Goal: Transaction & Acquisition: Purchase product/service

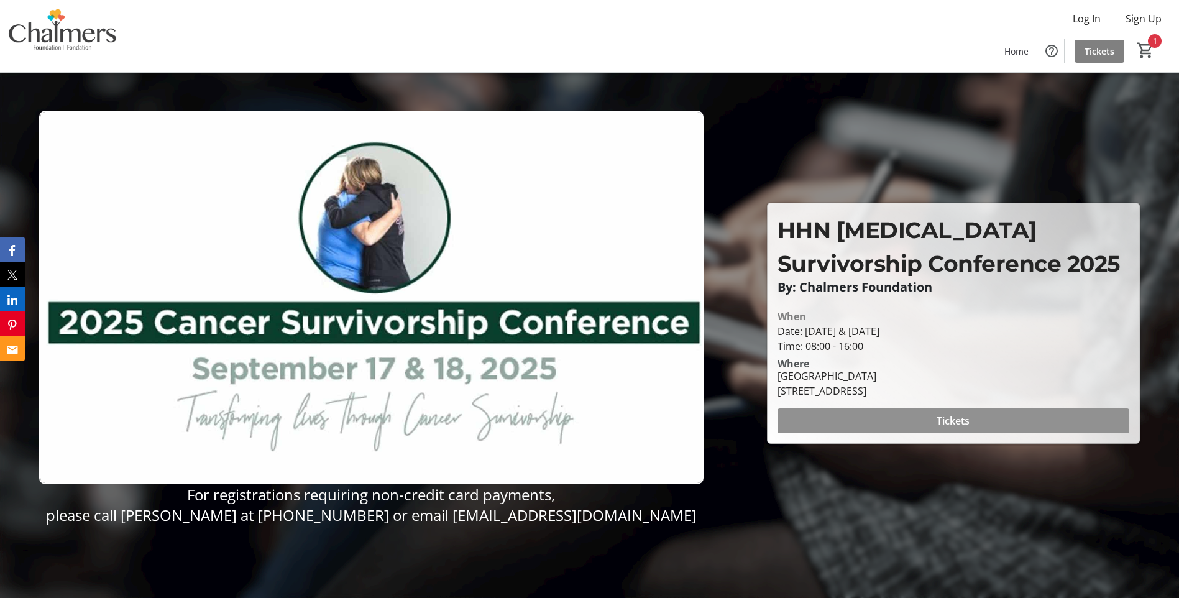
click at [924, 416] on span at bounding box center [954, 421] width 352 height 30
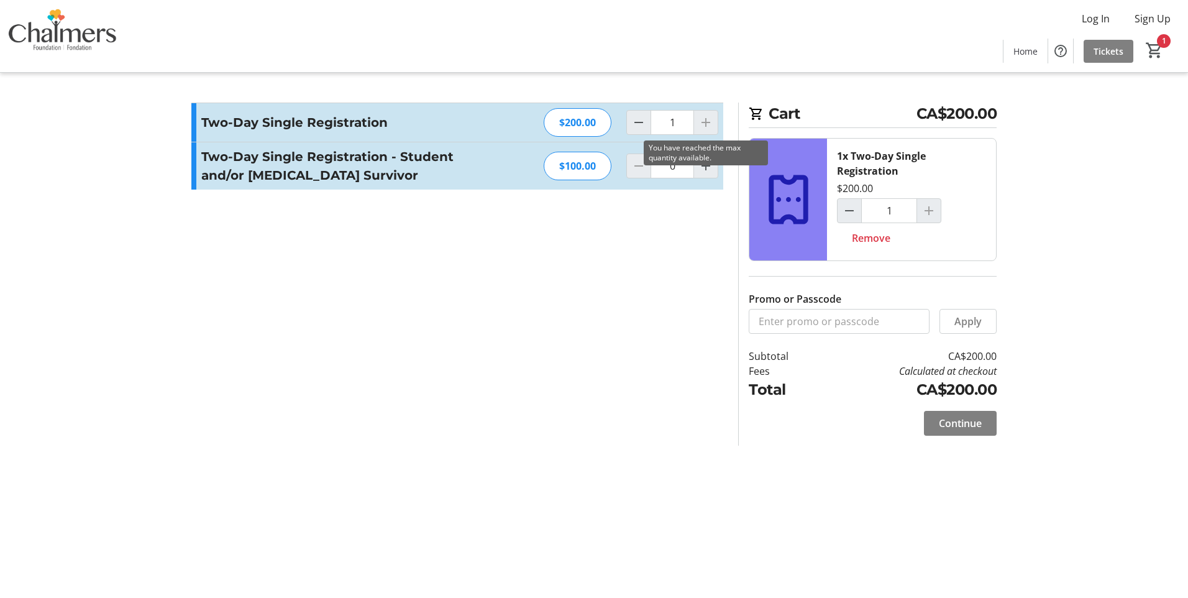
click at [704, 123] on div at bounding box center [706, 122] width 25 height 25
click at [950, 420] on span "Continue" at bounding box center [960, 423] width 43 height 15
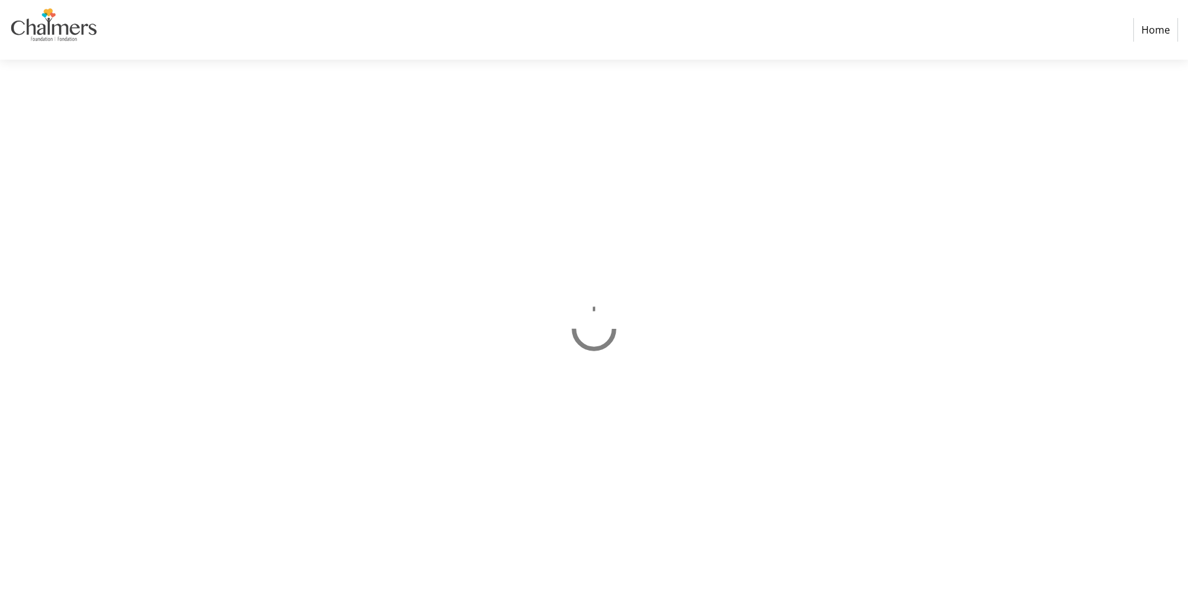
select select "CA"
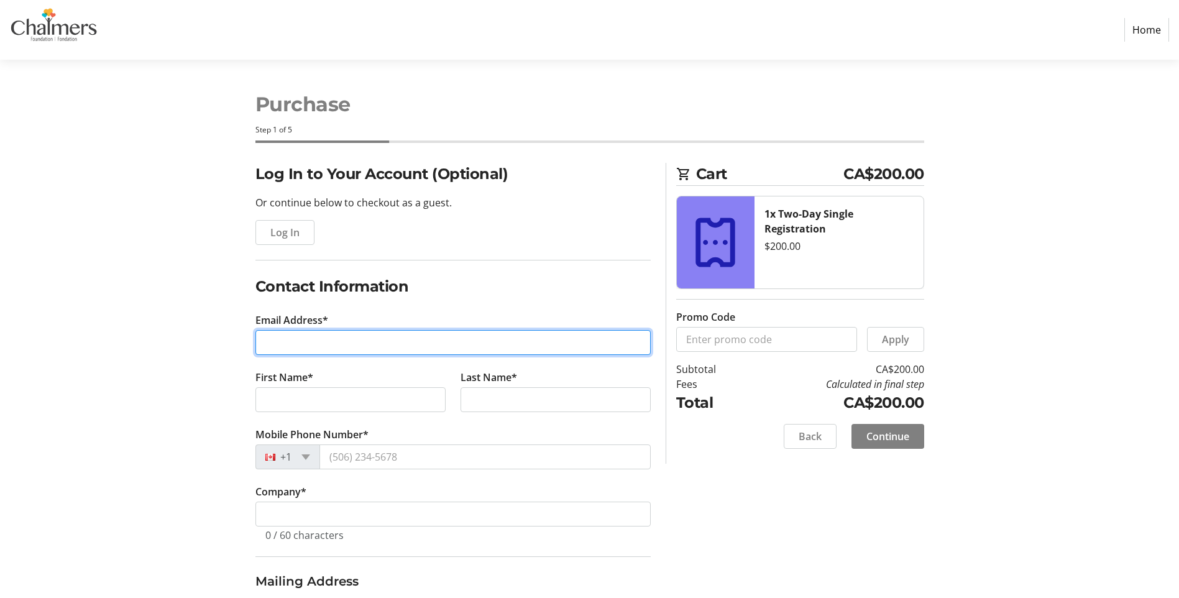
click at [416, 347] on input "Email Address*" at bounding box center [452, 342] width 395 height 25
type input "[PERSON_NAME][EMAIL_ADDRESS][PERSON_NAME][DOMAIN_NAME]"
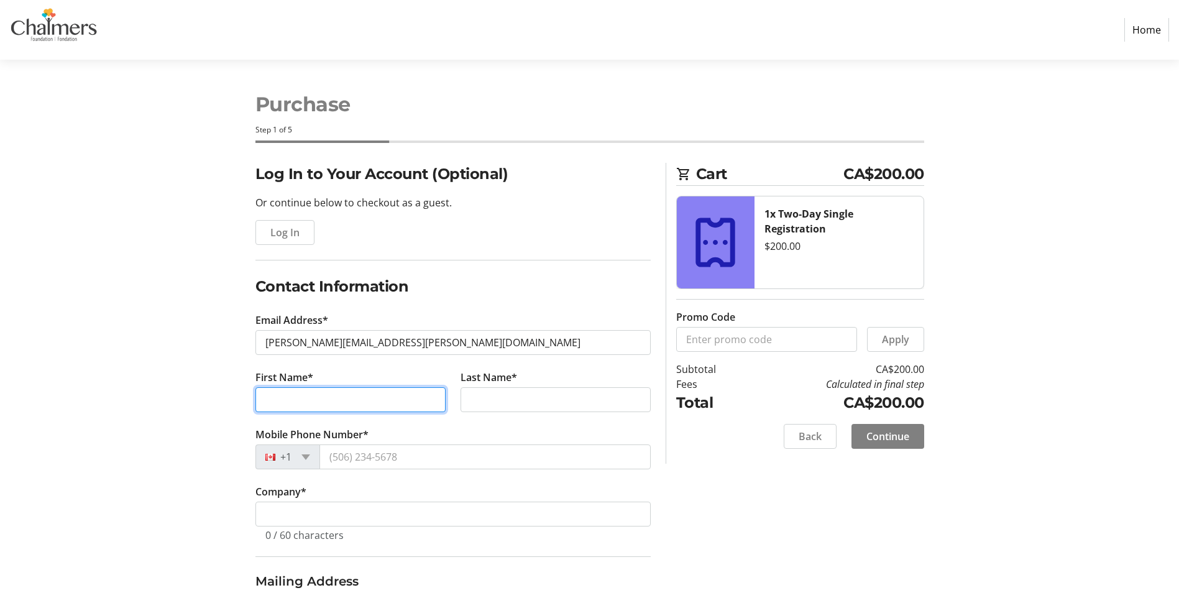
type input "[PERSON_NAME]"
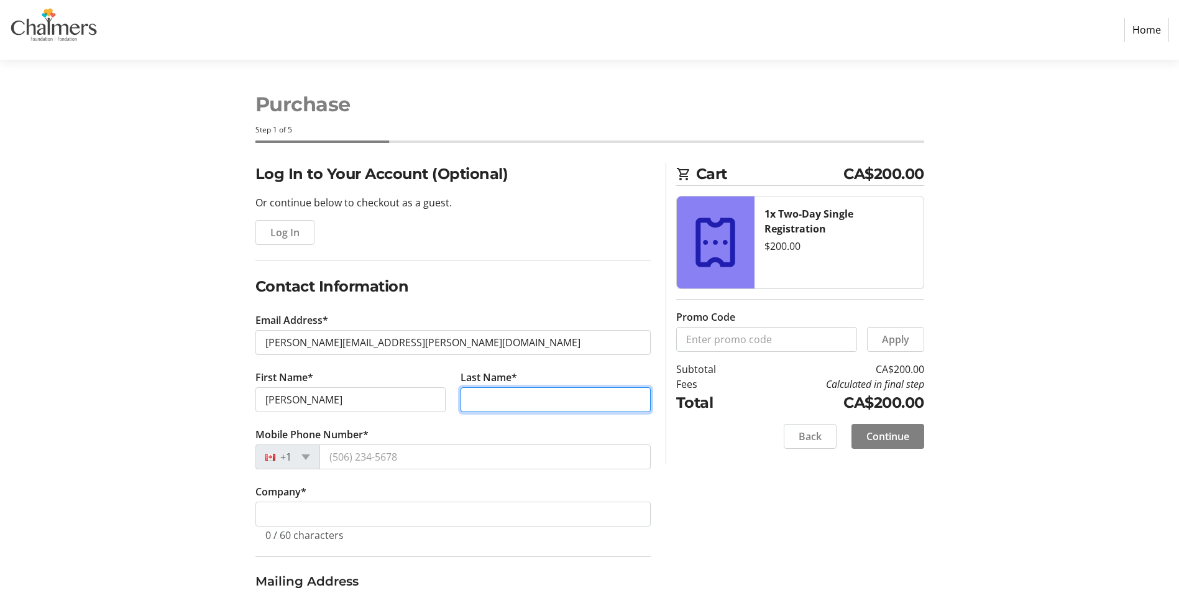
type input "[PERSON_NAME]"
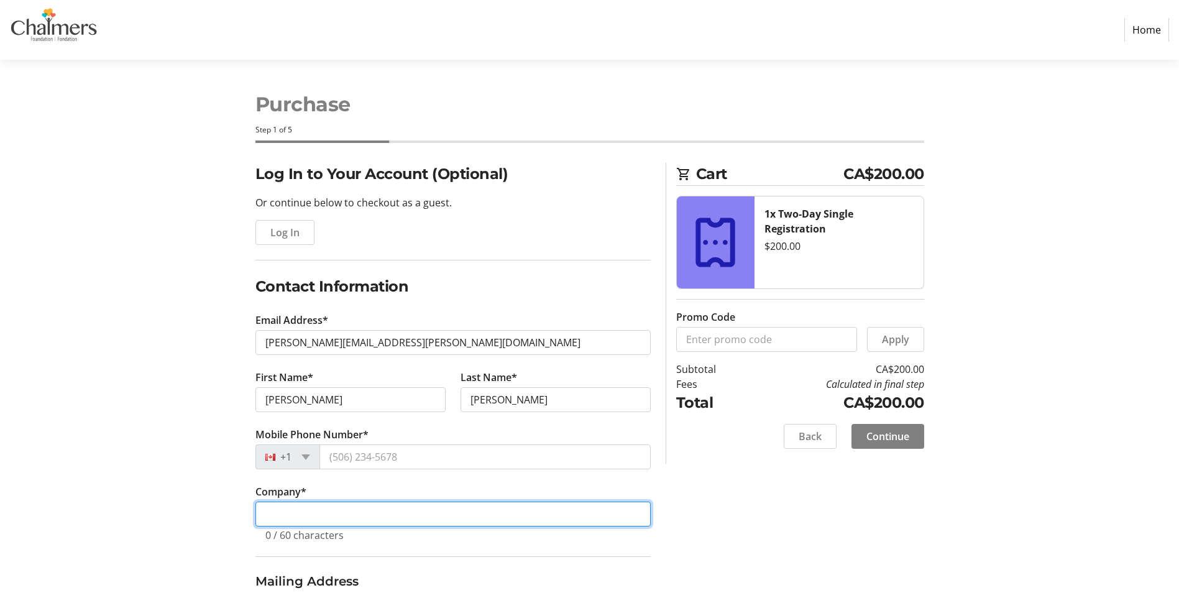
type input "Centre Hospitlalier Universitaire [PERSON_NAME]"
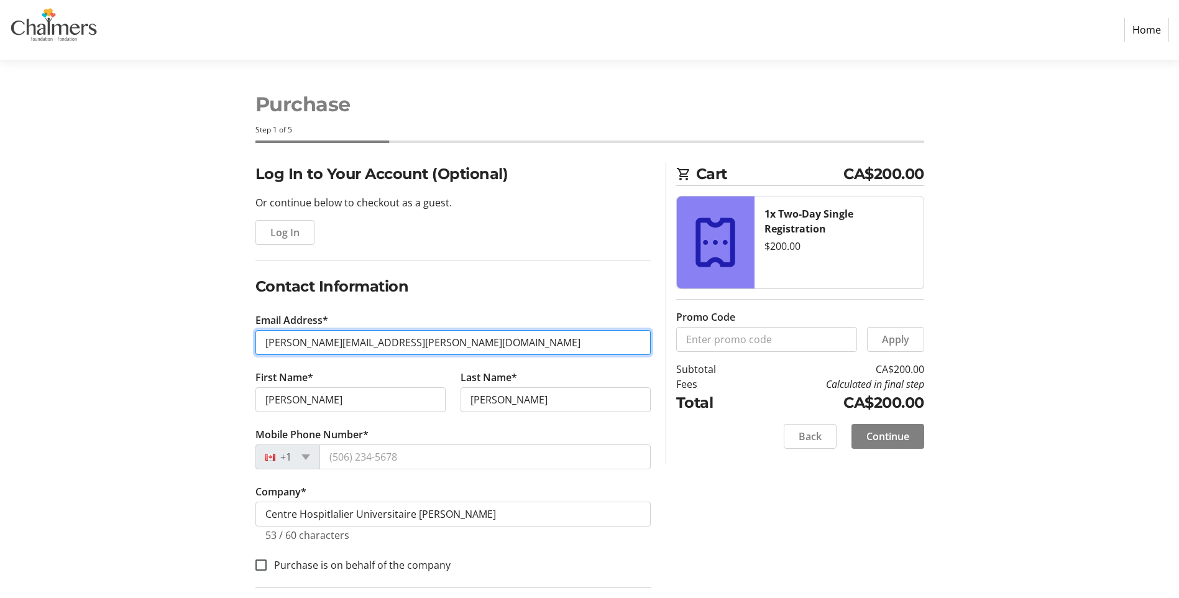
type input "[EMAIL_ADDRESS][DOMAIN_NAME]"
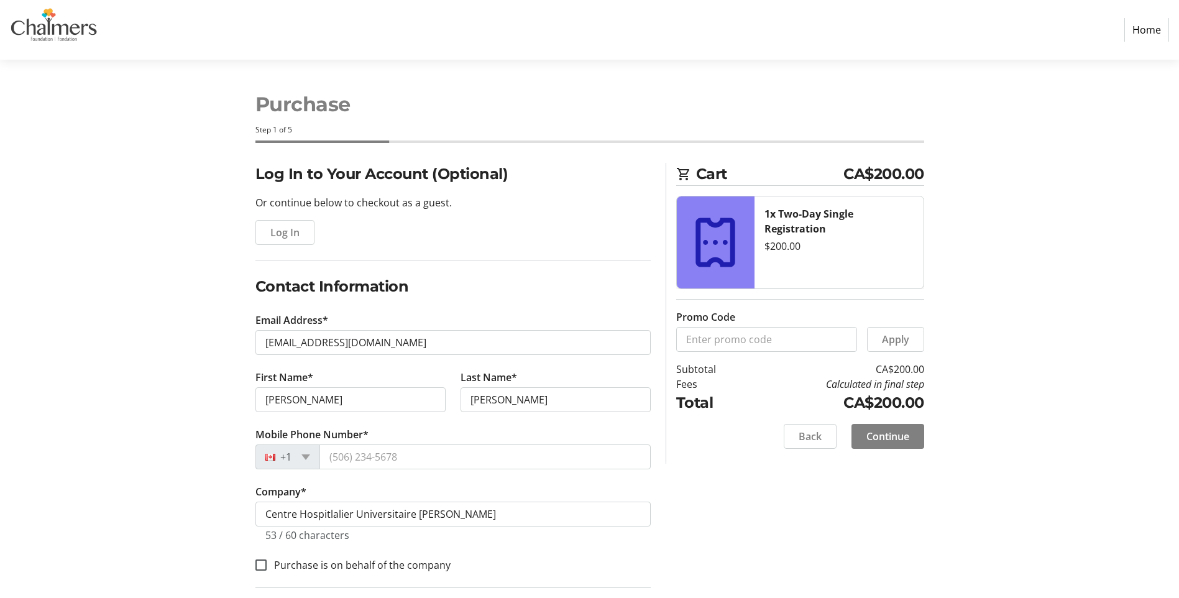
type input "29 [PERSON_NAME]"
click at [375, 460] on input "Mobile Phone Number*" at bounding box center [484, 456] width 331 height 25
type input "[PHONE_NUMBER]"
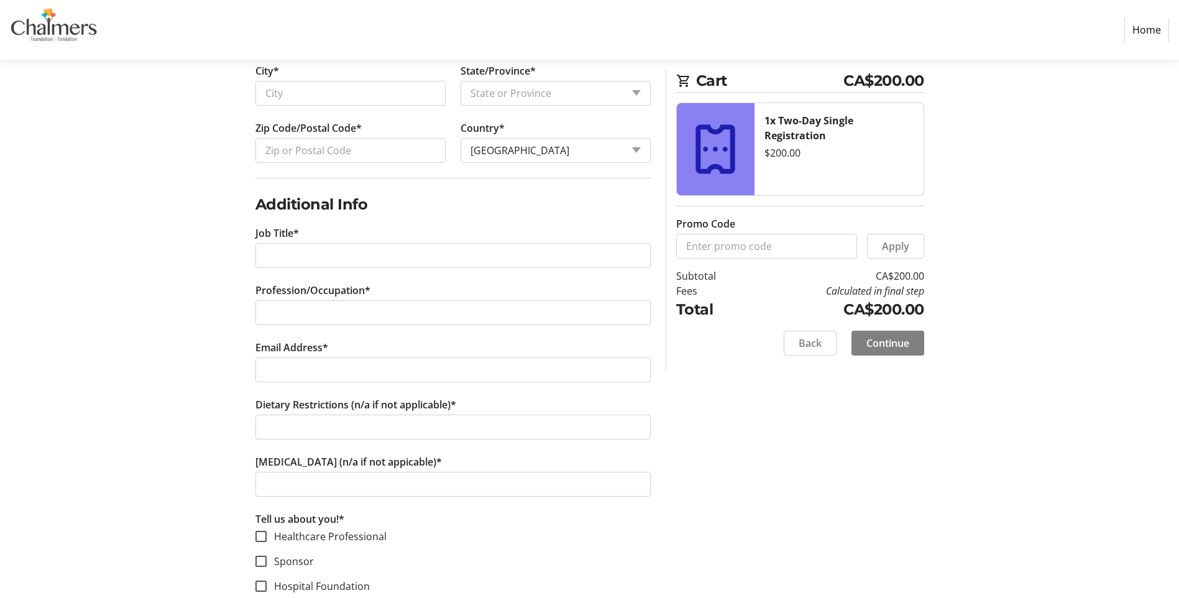
scroll to position [622, 0]
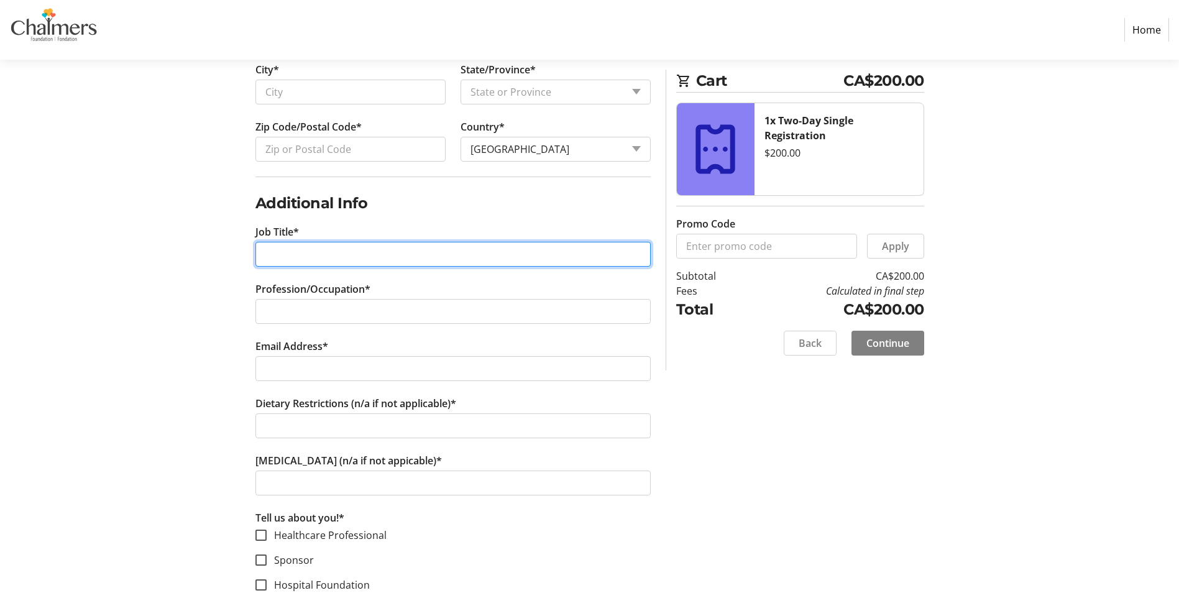
click at [275, 248] on input "Job Title*" at bounding box center [452, 254] width 395 height 25
type input "Oncology Nurse Navigator"
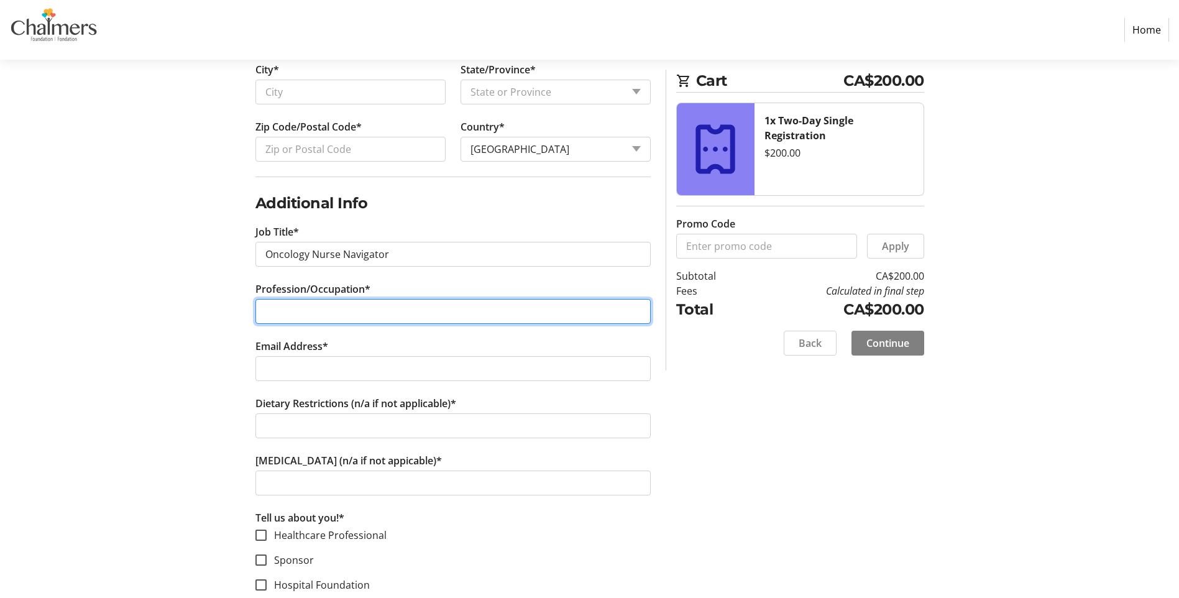
click at [356, 310] on input "Profession/Occupation*" at bounding box center [452, 311] width 395 height 25
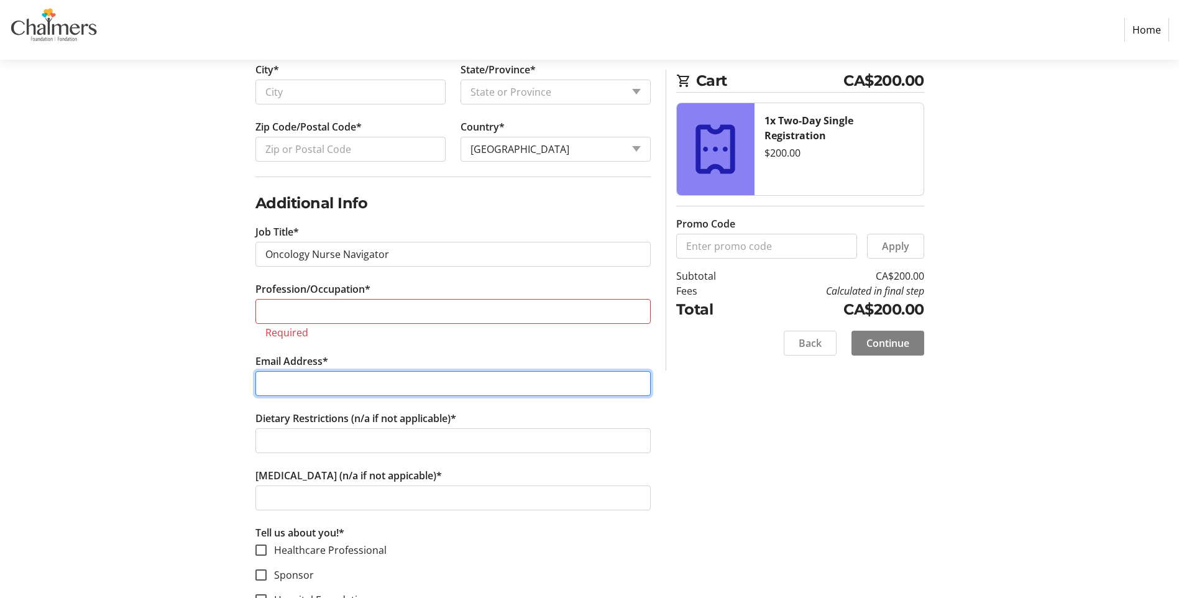
click at [339, 357] on tr-form-field "Email Address*" at bounding box center [452, 382] width 395 height 57
type input "[EMAIL_ADDRESS][DOMAIN_NAME]"
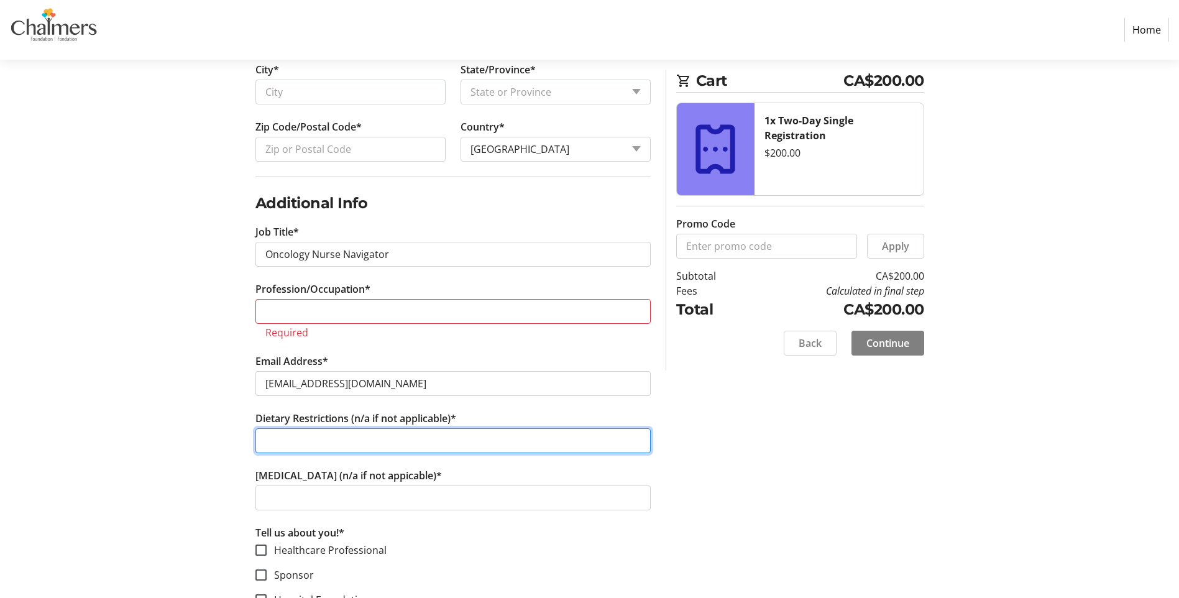
click at [300, 439] on input "Dietary Restrictions (n/a if not applicable)*" at bounding box center [452, 440] width 395 height 25
type input "n/a"
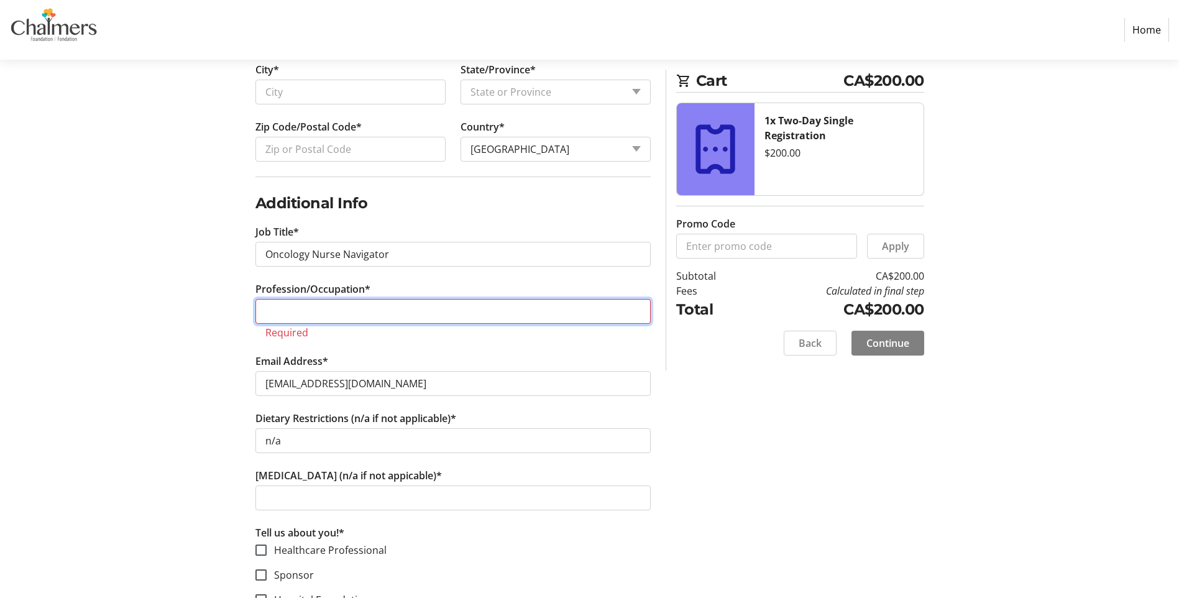
click at [313, 306] on input "Profession/Occupation*" at bounding box center [452, 311] width 395 height 25
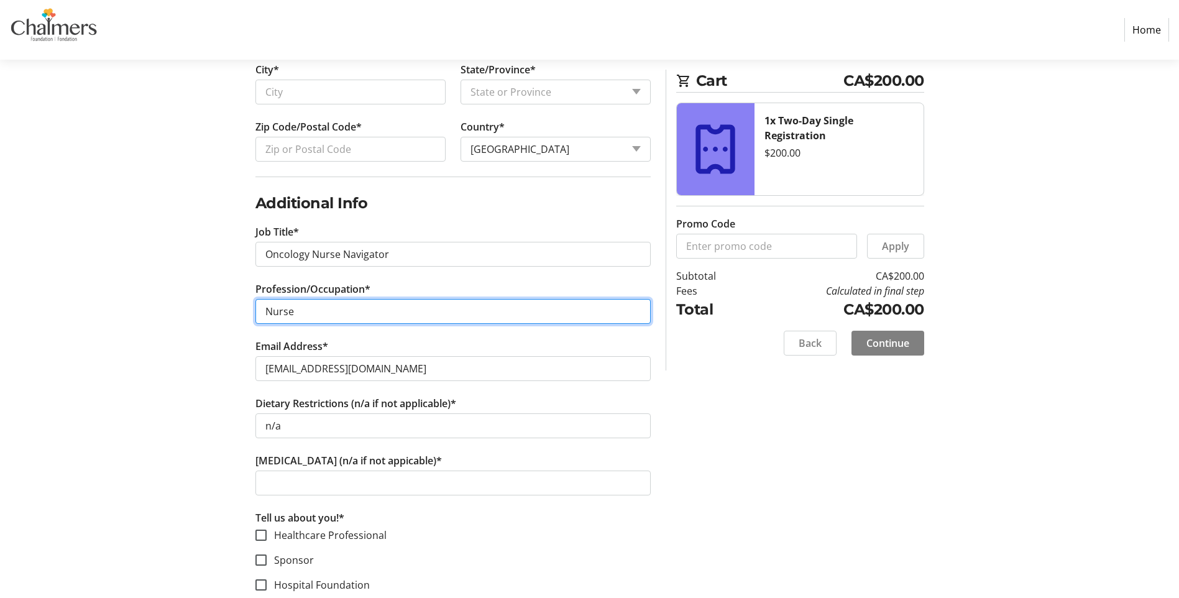
type input "Nurse"
drag, startPoint x: 655, startPoint y: 533, endPoint x: 721, endPoint y: 500, distance: 73.4
click at [658, 533] on div "Log In to Your Account (Optional) Or continue below to checkout as a guest. Log…" at bounding box center [453, 118] width 410 height 1155
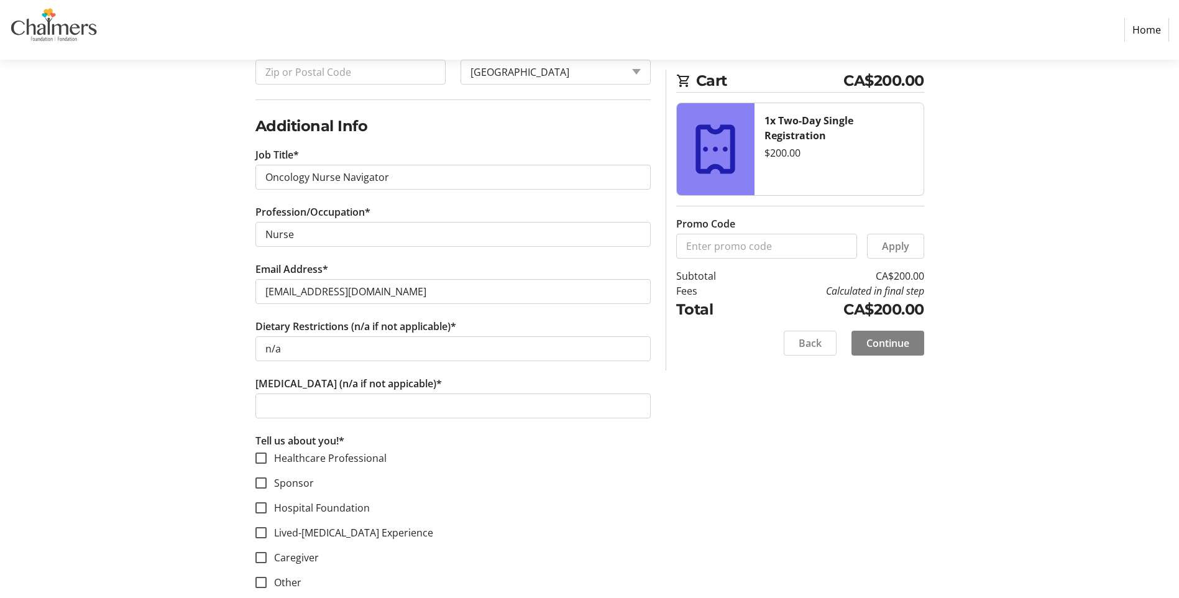
scroll to position [720, 0]
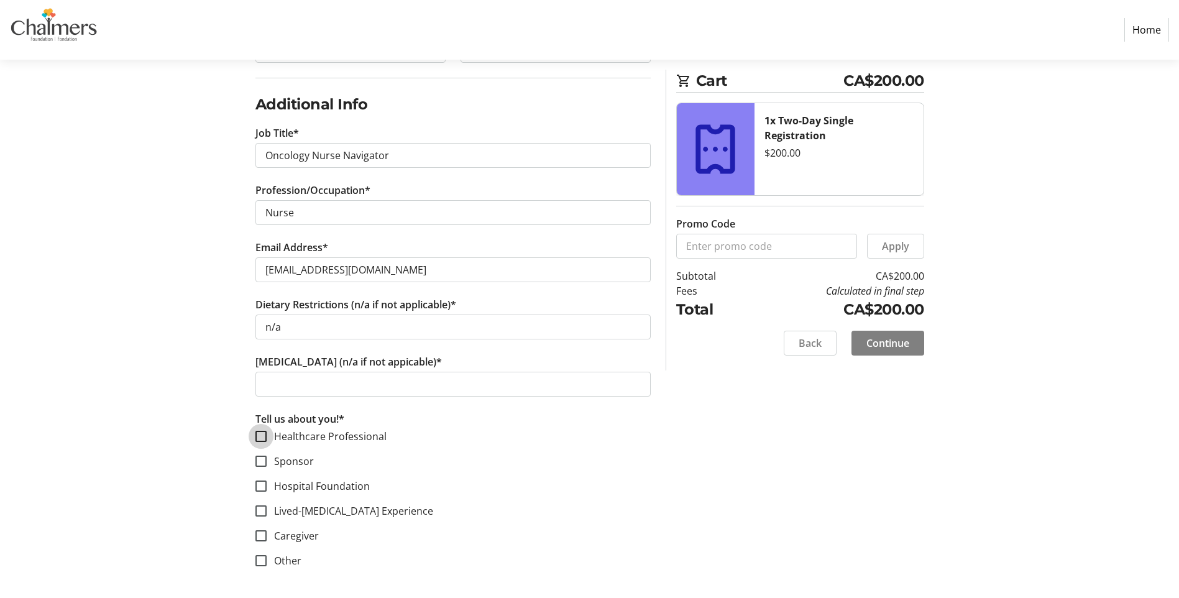
click at [263, 435] on input "Healthcare Professional" at bounding box center [260, 436] width 11 height 11
checkbox input "true"
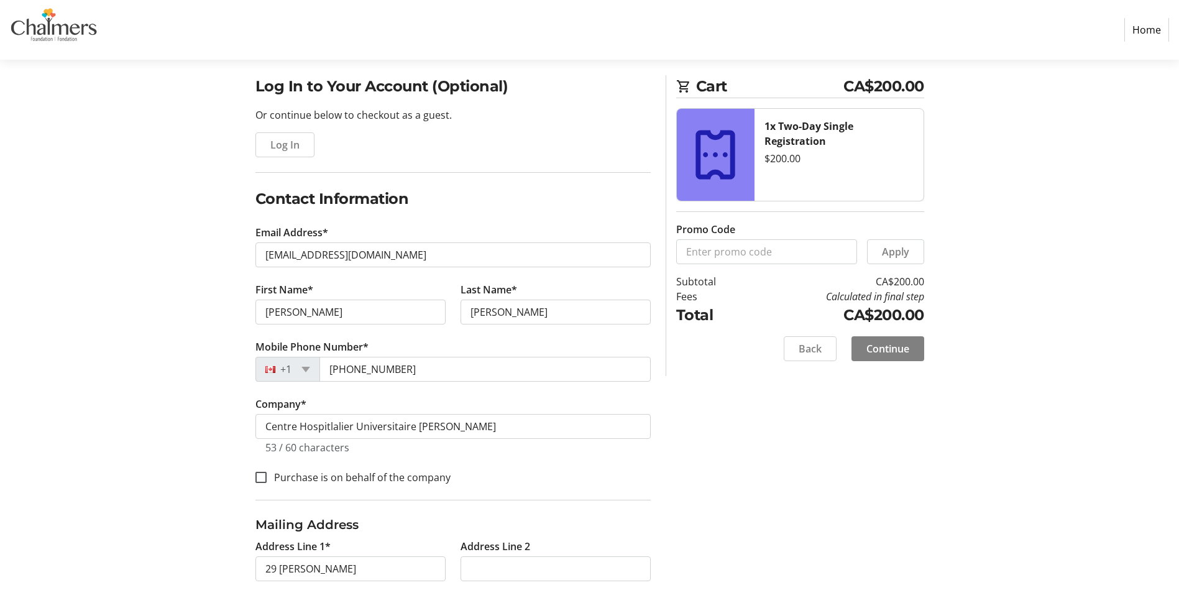
scroll to position [37, 0]
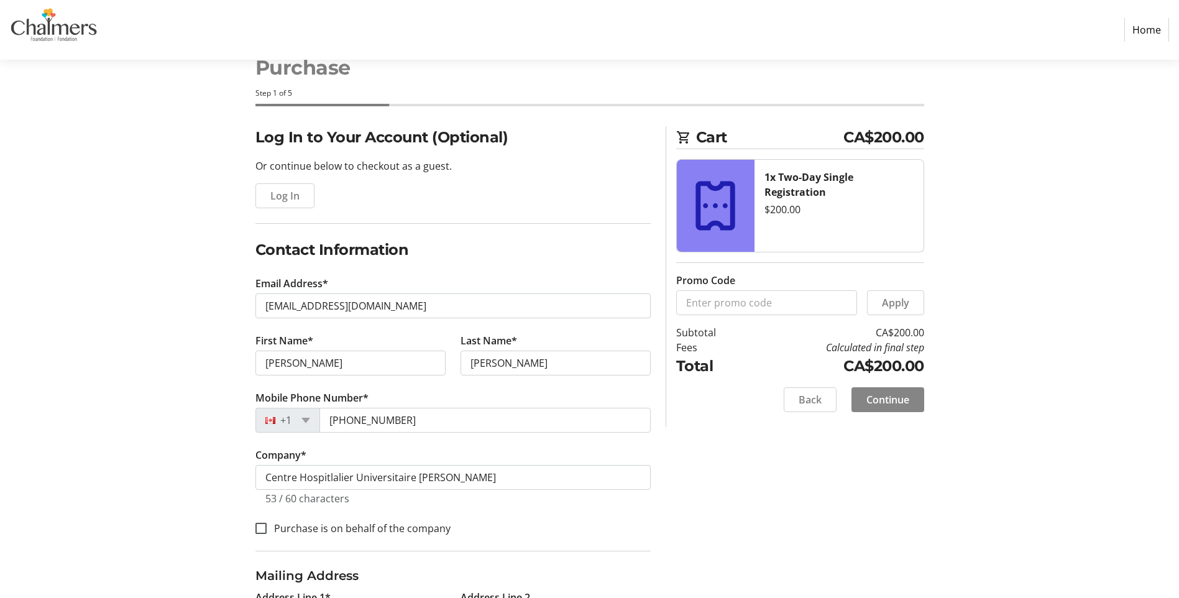
click at [904, 400] on span "Continue" at bounding box center [887, 399] width 43 height 15
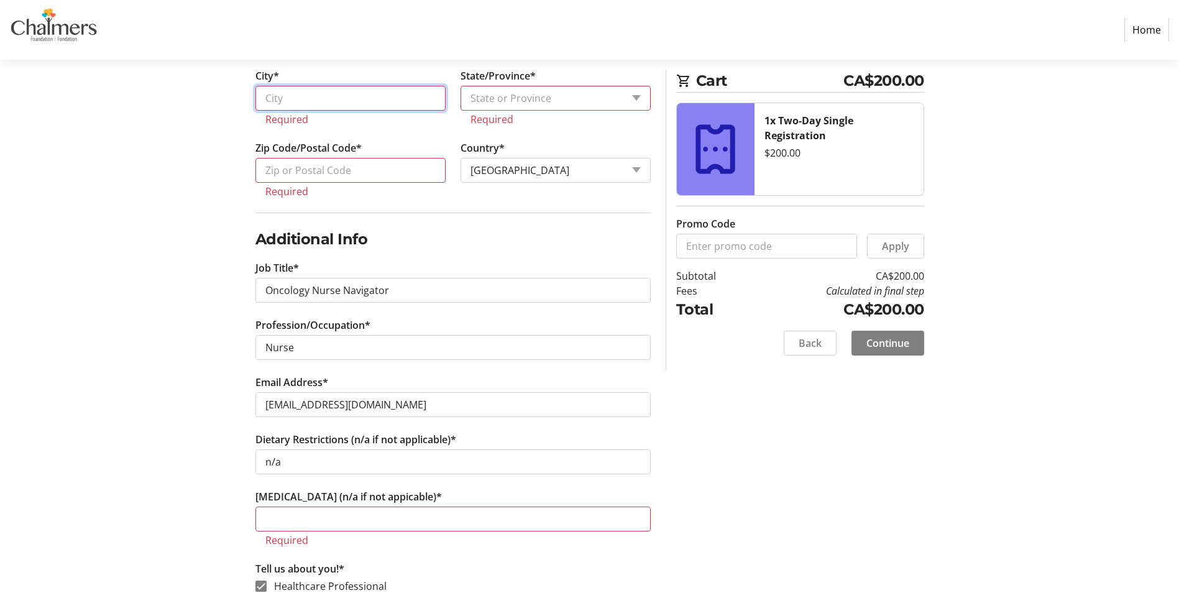
scroll to position [604, 0]
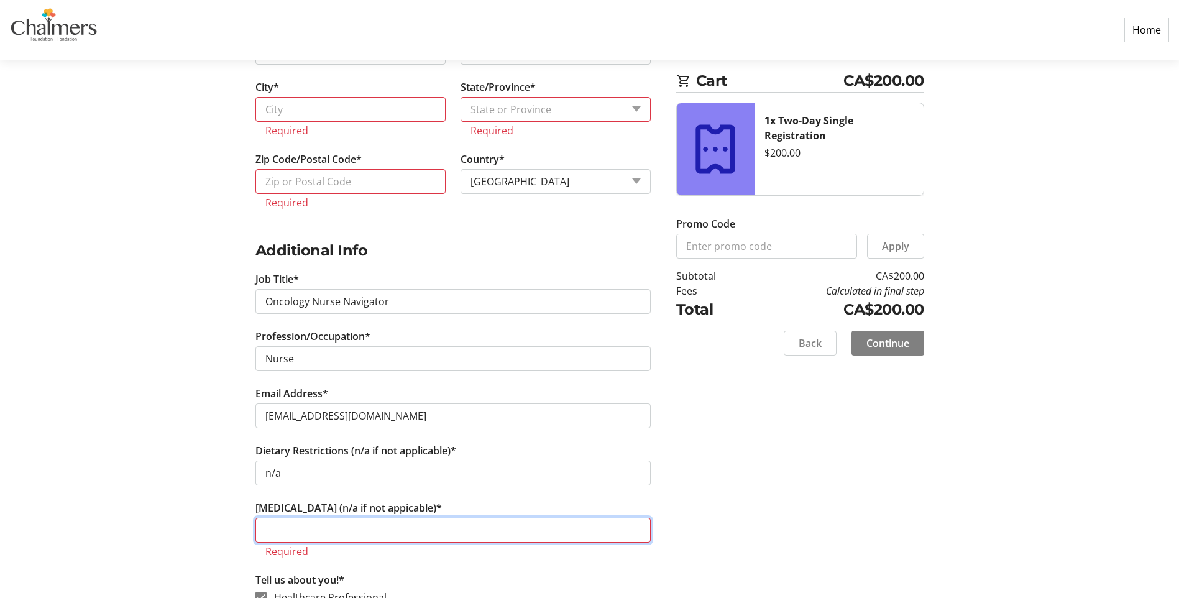
click at [373, 520] on input "[MEDICAL_DATA] (n/a if not appicable)*" at bounding box center [452, 530] width 395 height 25
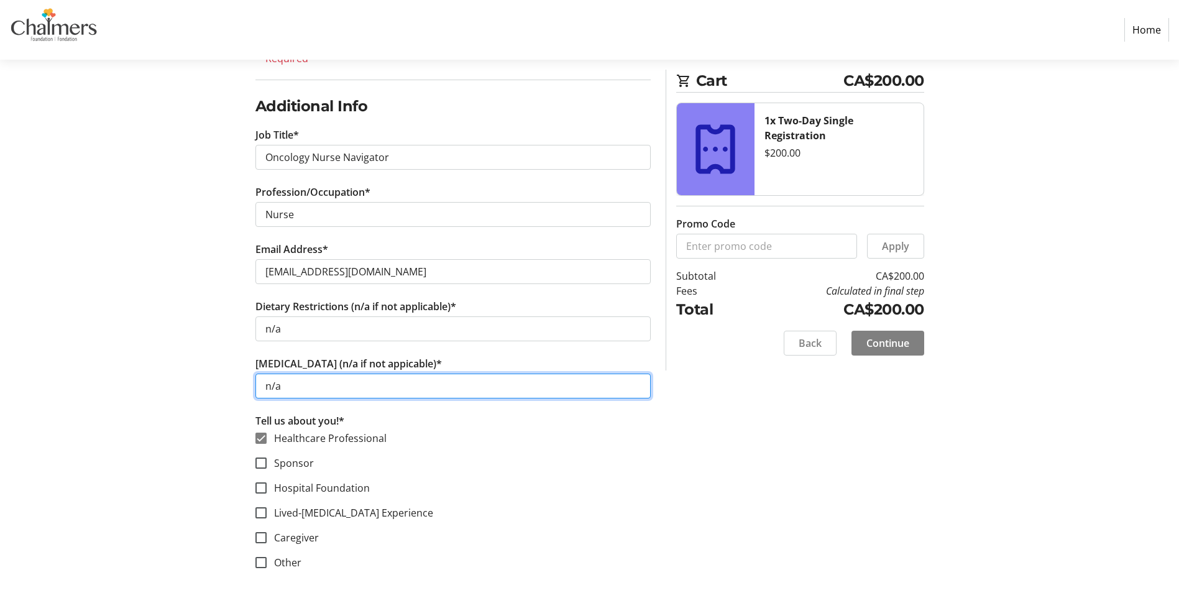
scroll to position [750, 0]
type input "n/a"
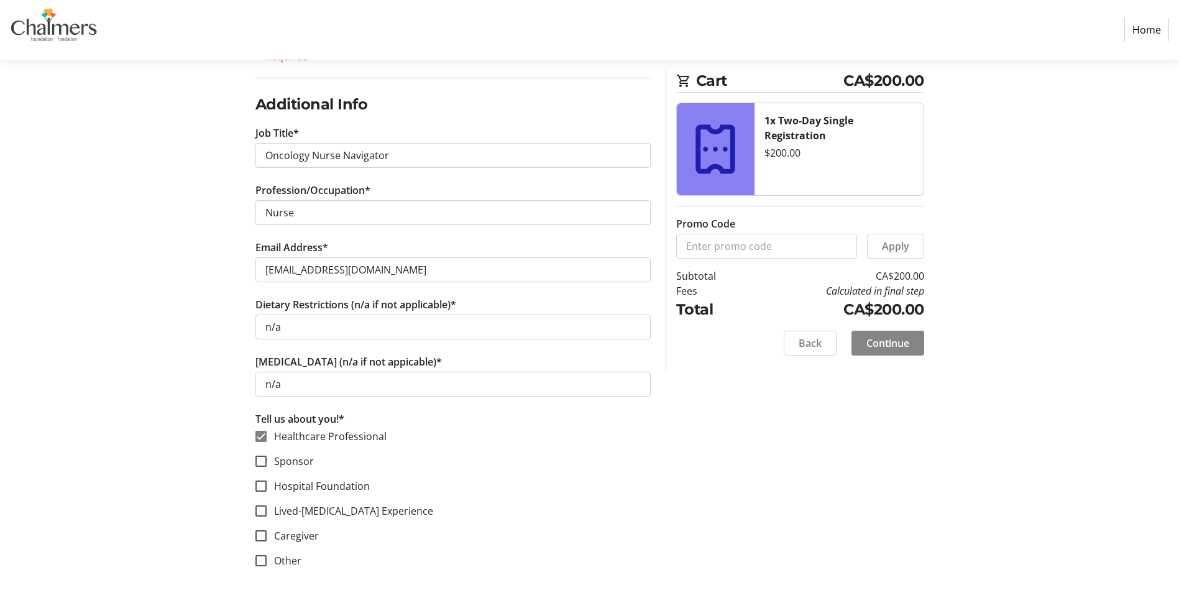
click at [899, 346] on span "Continue" at bounding box center [887, 343] width 43 height 15
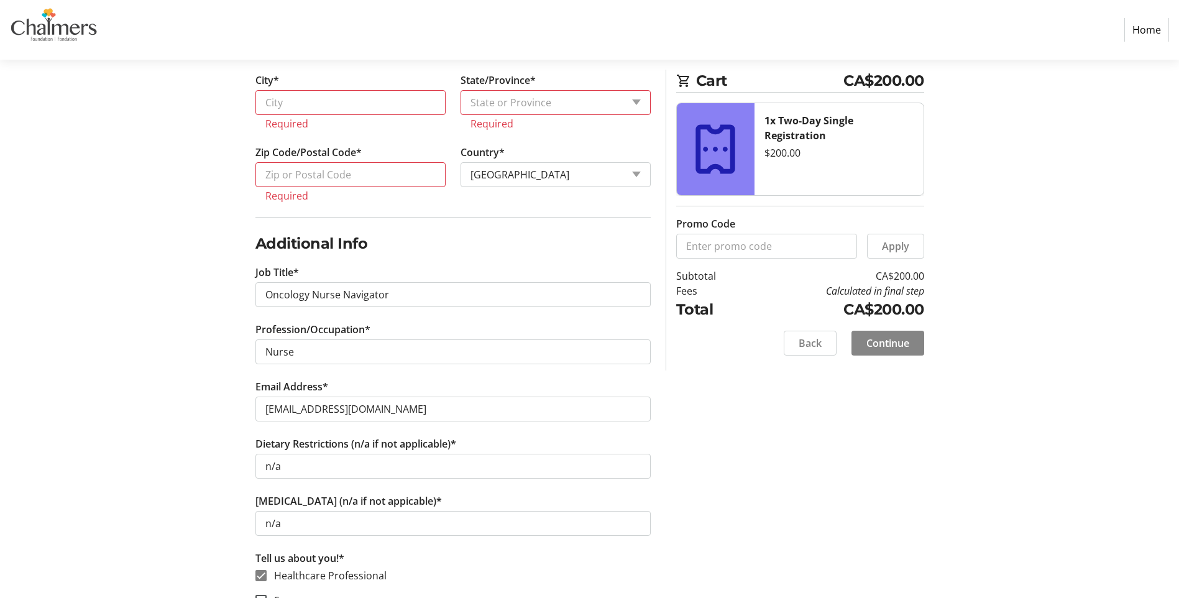
scroll to position [604, 0]
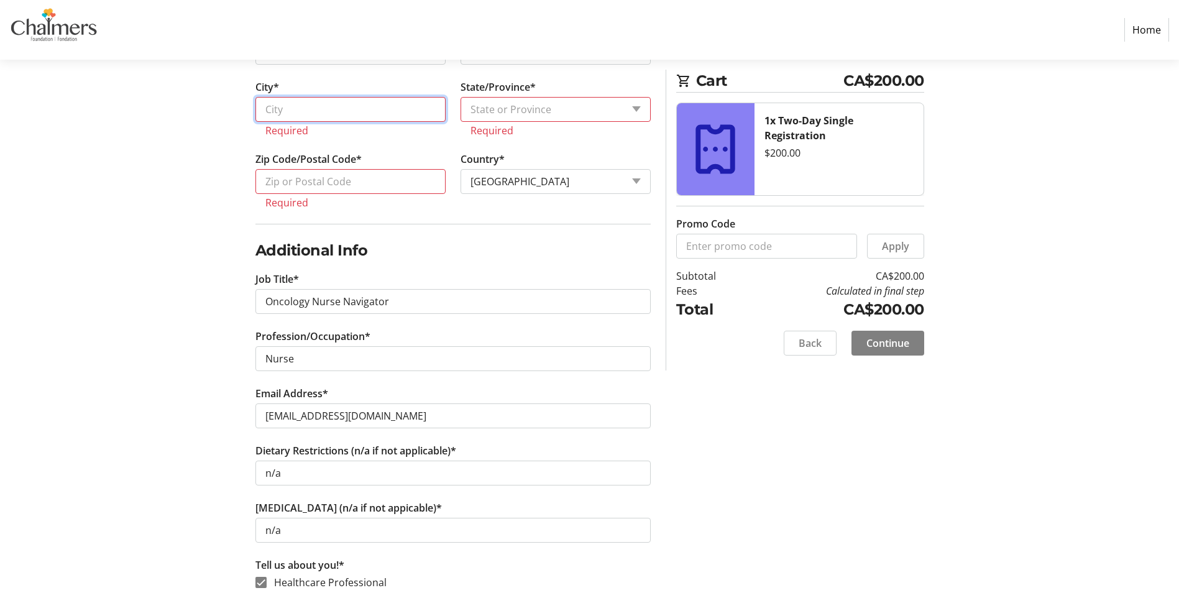
click at [296, 115] on input "City*" at bounding box center [350, 109] width 190 height 25
type input "Moncton"
type input "E1C2Z3"
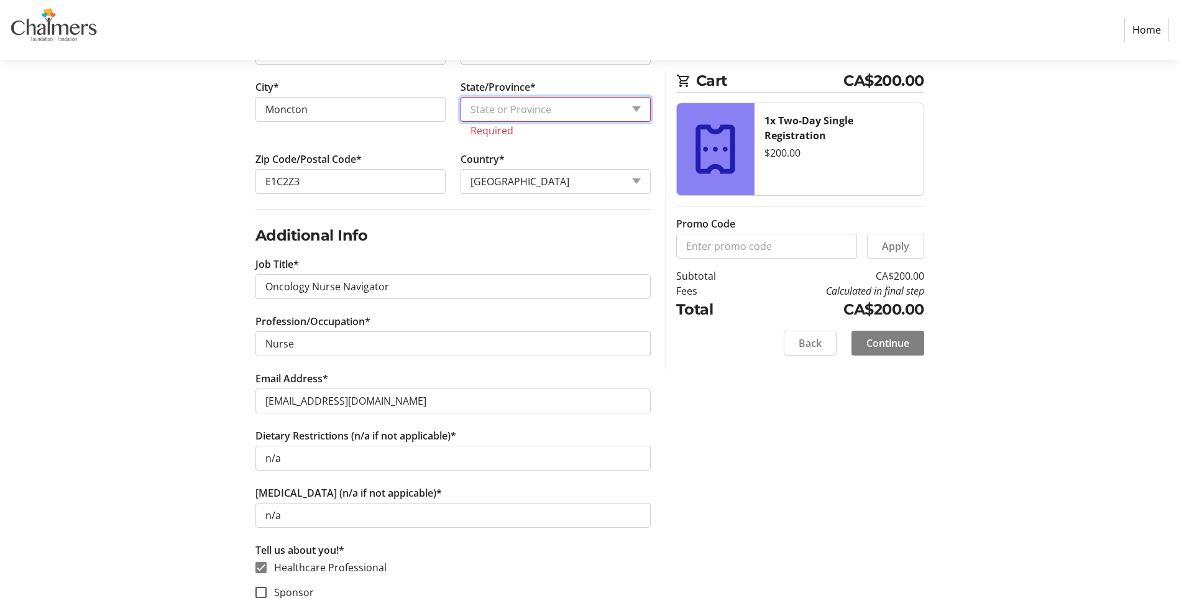
click at [556, 108] on select "State or Province State or Province [GEOGRAPHIC_DATA] [GEOGRAPHIC_DATA] [GEOGRA…" at bounding box center [556, 109] width 190 height 25
select select "NB"
click at [461, 97] on select "State or Province State or Province [GEOGRAPHIC_DATA] [GEOGRAPHIC_DATA] [GEOGRA…" at bounding box center [556, 109] width 190 height 25
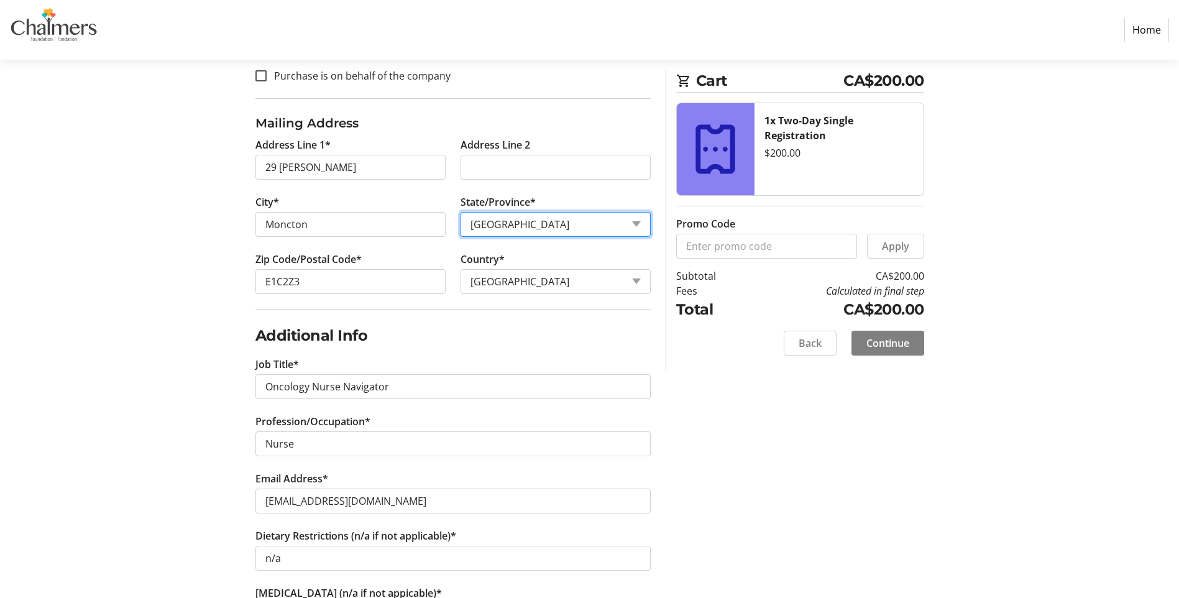
scroll to position [418, 0]
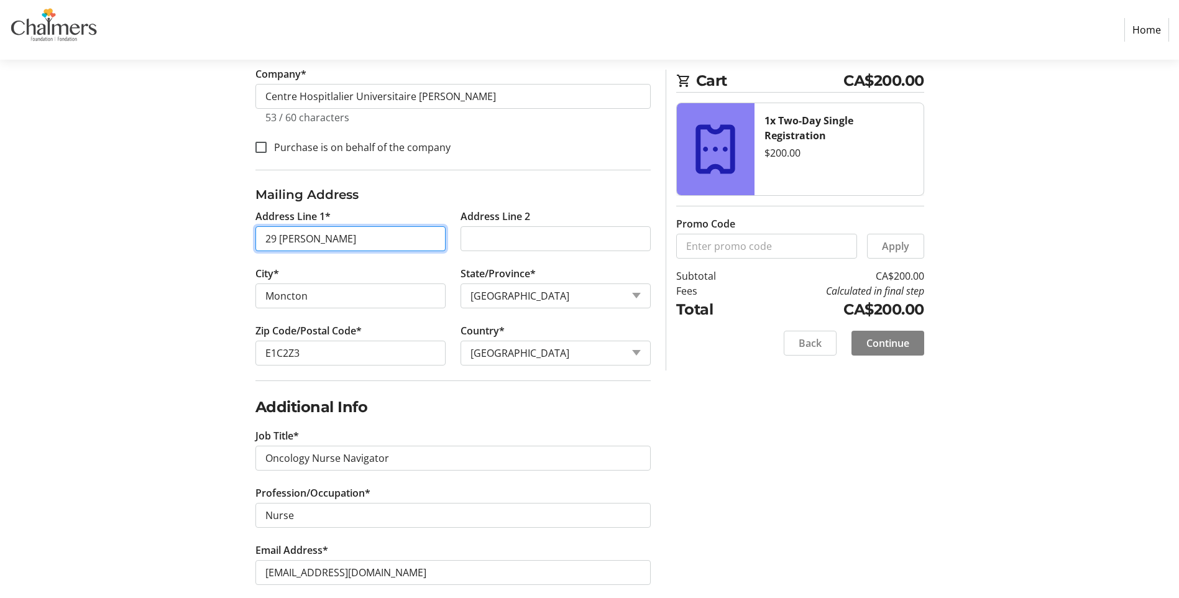
drag, startPoint x: 383, startPoint y: 243, endPoint x: 222, endPoint y: 221, distance: 162.4
click at [226, 227] on div "Log In to Your Account (Optional) Or continue below to checkout as a guest. Log…" at bounding box center [590, 322] width 820 height 1155
type input "="
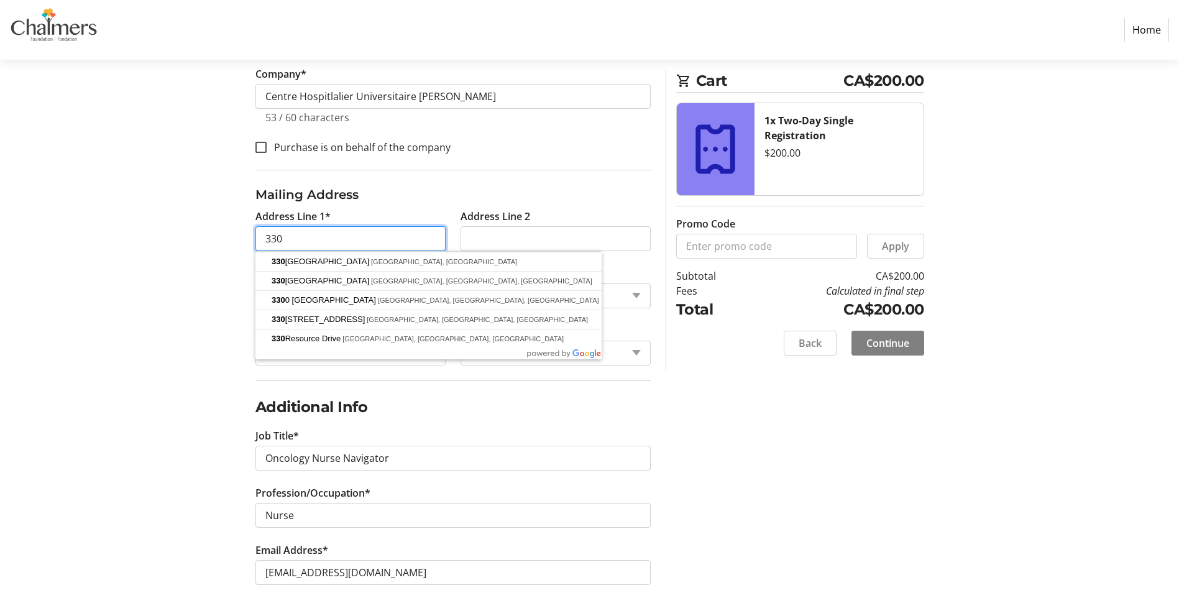
type input "[STREET_ADDRESS]"
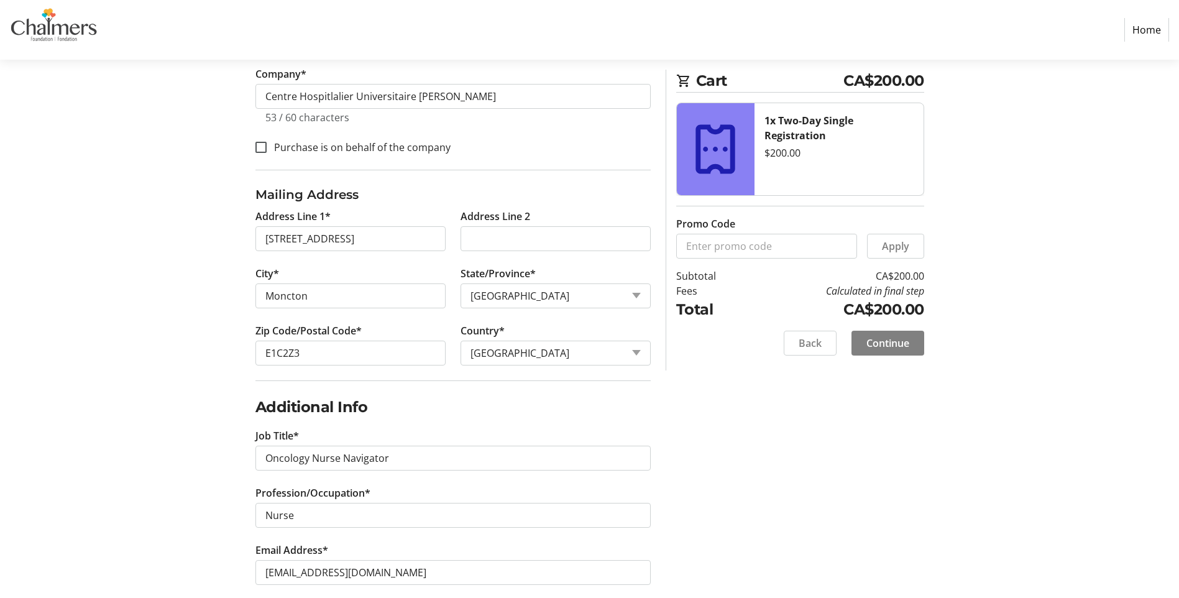
click at [746, 497] on div "Log In to Your Account (Optional) Or continue below to checkout as a guest. Log…" at bounding box center [590, 322] width 820 height 1155
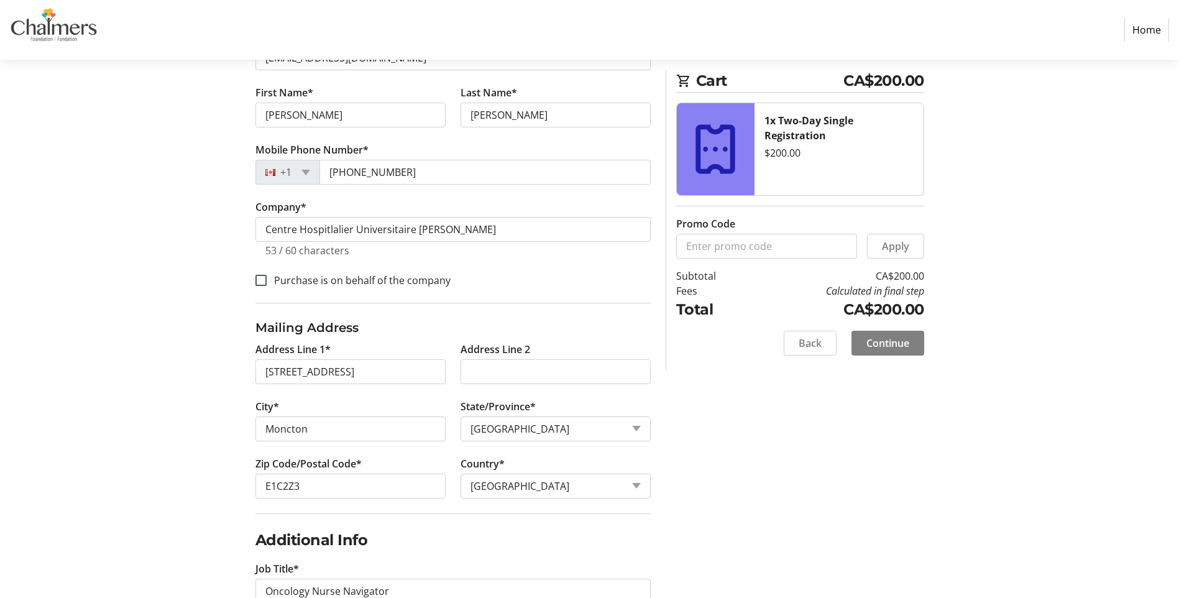
scroll to position [257, 0]
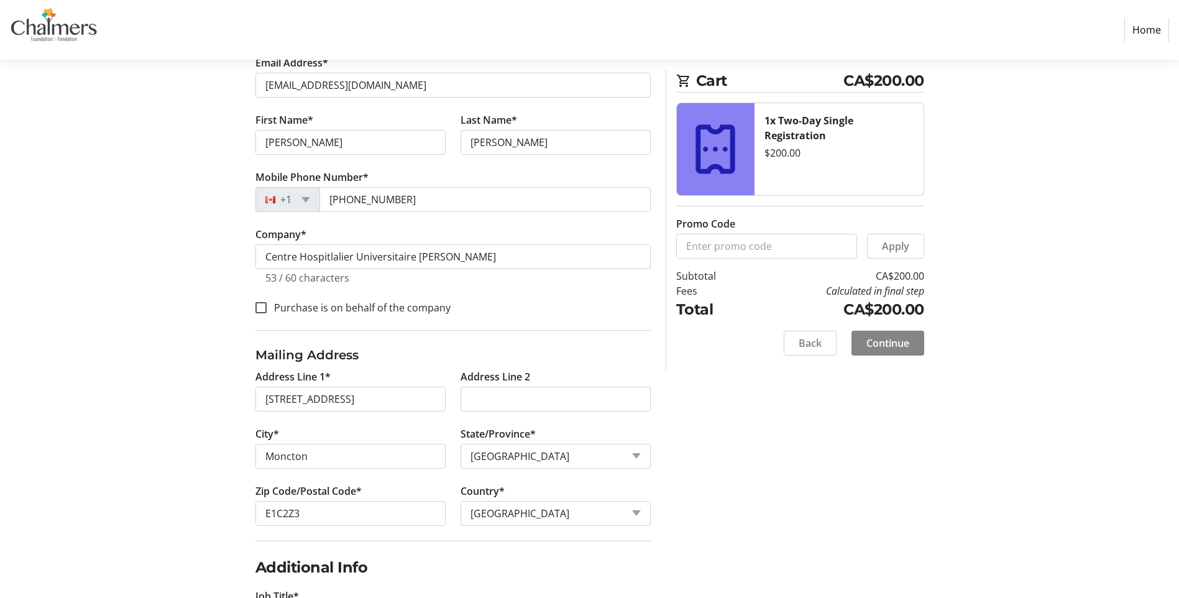
click at [912, 344] on span at bounding box center [888, 343] width 73 height 30
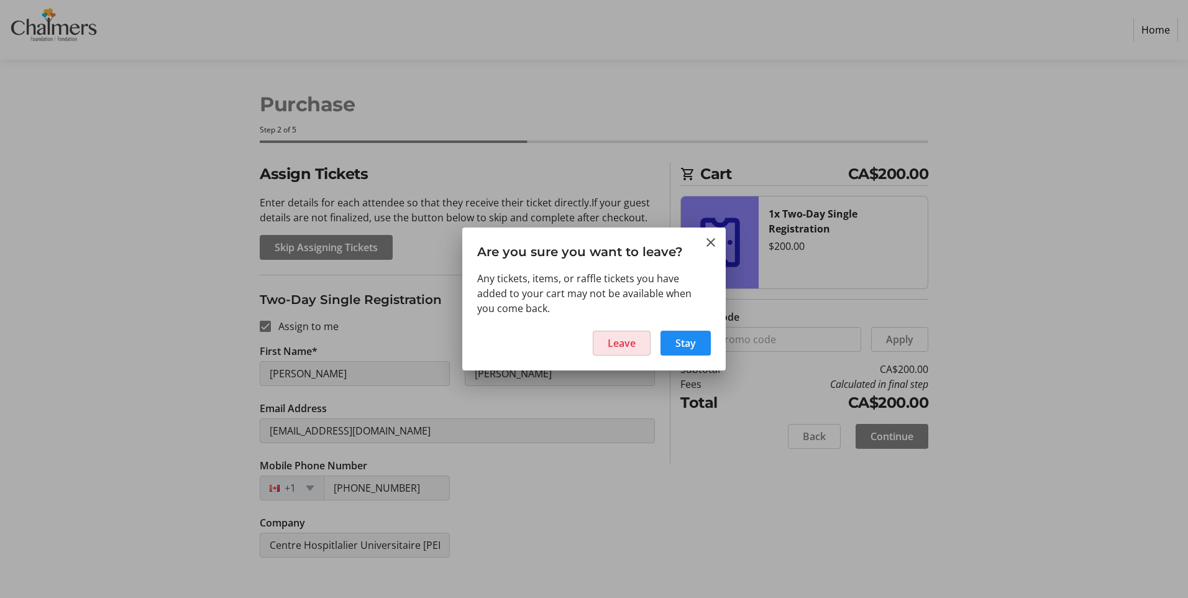
click at [619, 349] on span "Leave" at bounding box center [622, 343] width 28 height 15
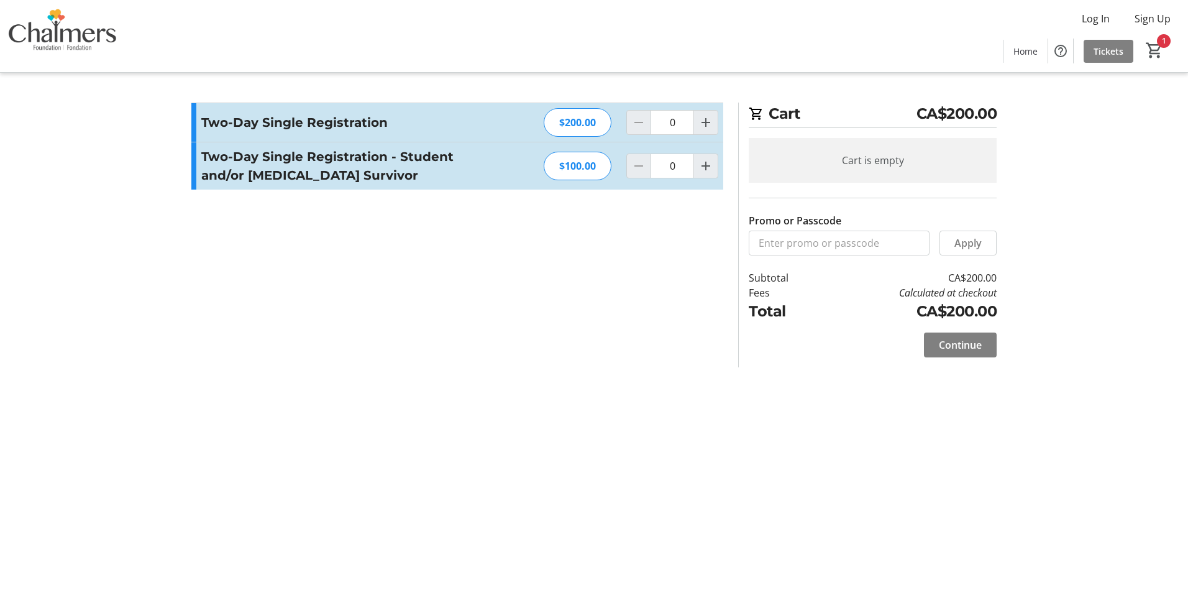
type input "1"
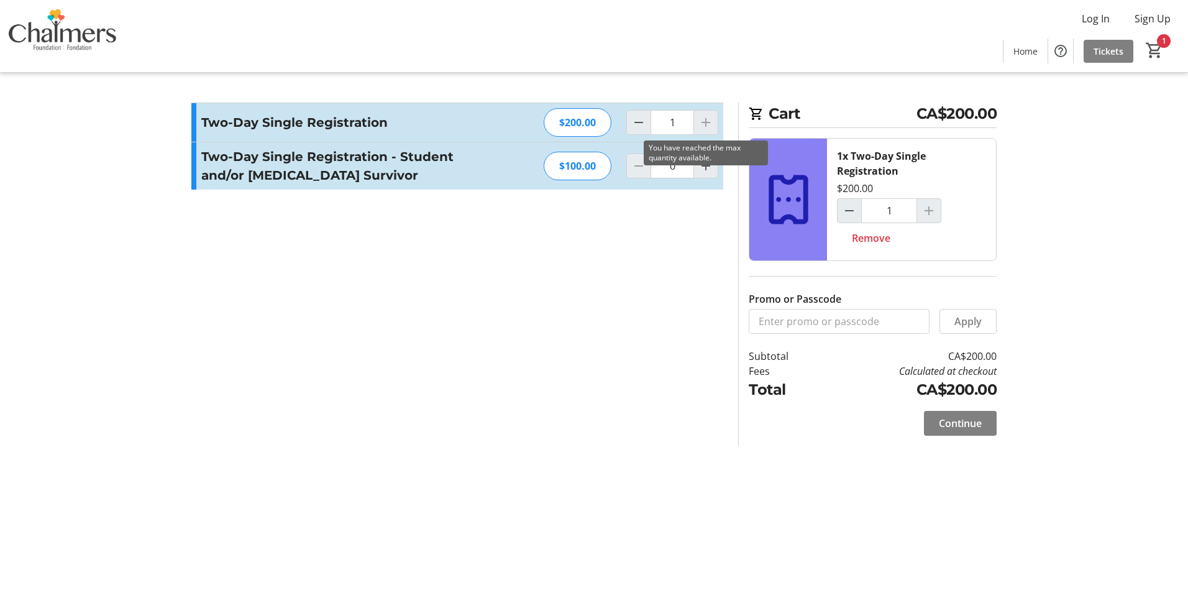
click at [707, 124] on div at bounding box center [706, 122] width 25 height 25
click at [972, 417] on span "Continue" at bounding box center [960, 423] width 43 height 15
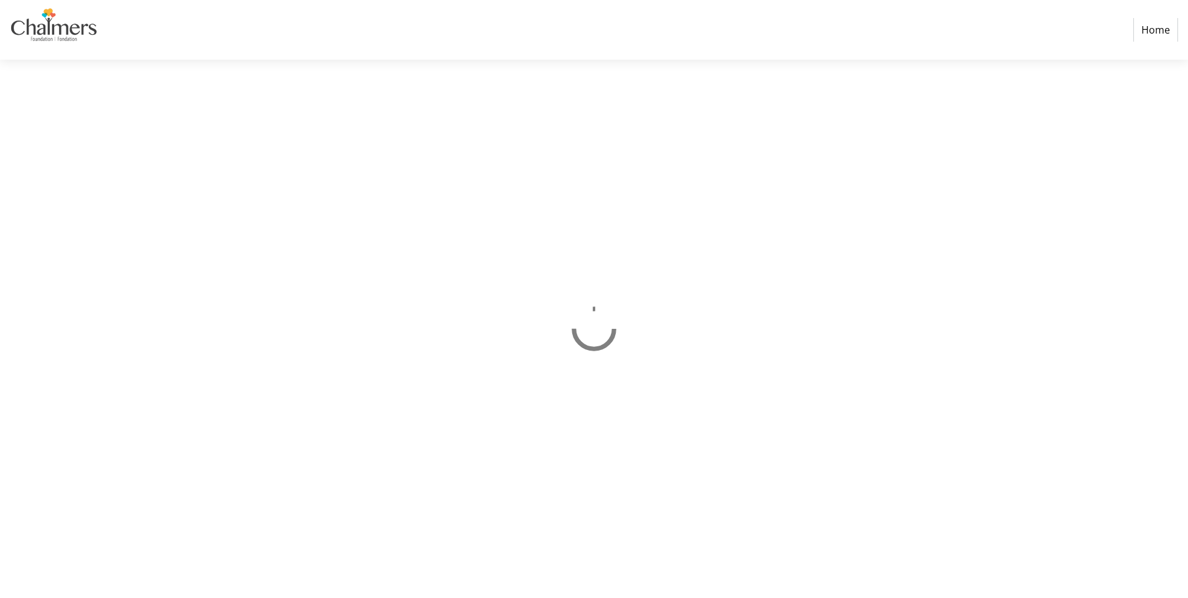
select select "CA"
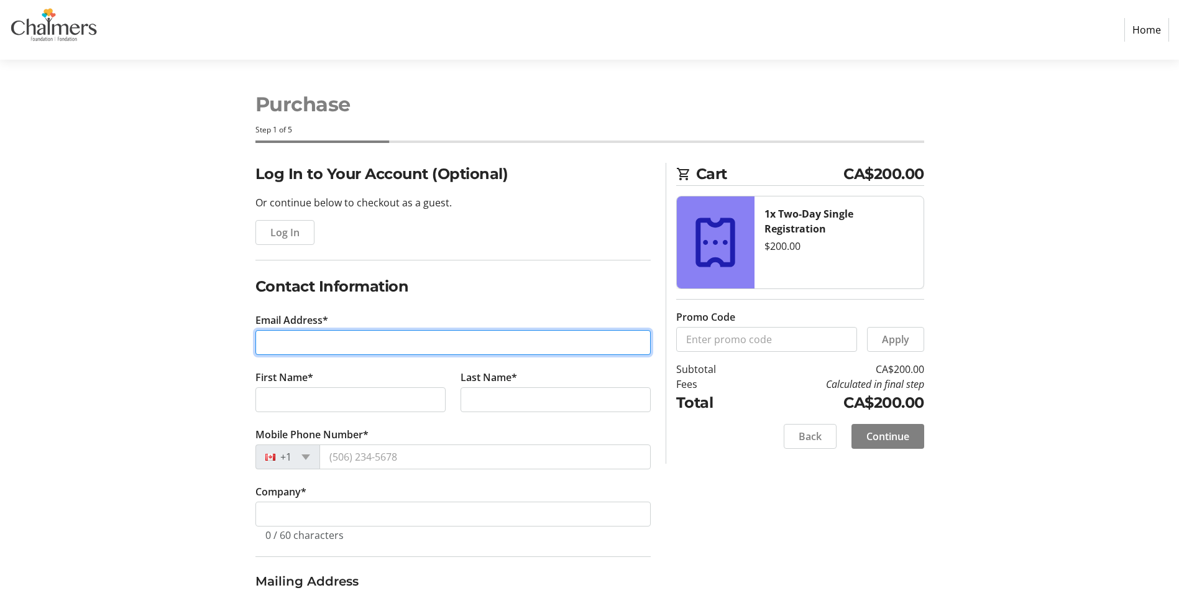
click at [339, 336] on input "Email Address*" at bounding box center [452, 342] width 395 height 25
type input "[PERSON_NAME][EMAIL_ADDRESS][PERSON_NAME][DOMAIN_NAME]"
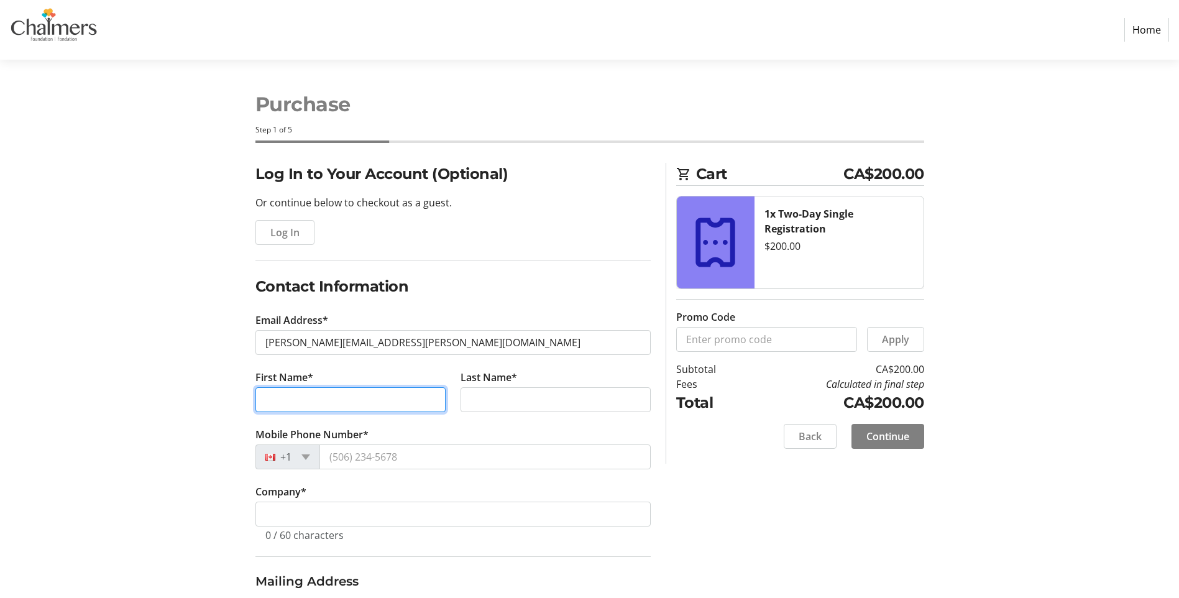
type input "[PERSON_NAME]"
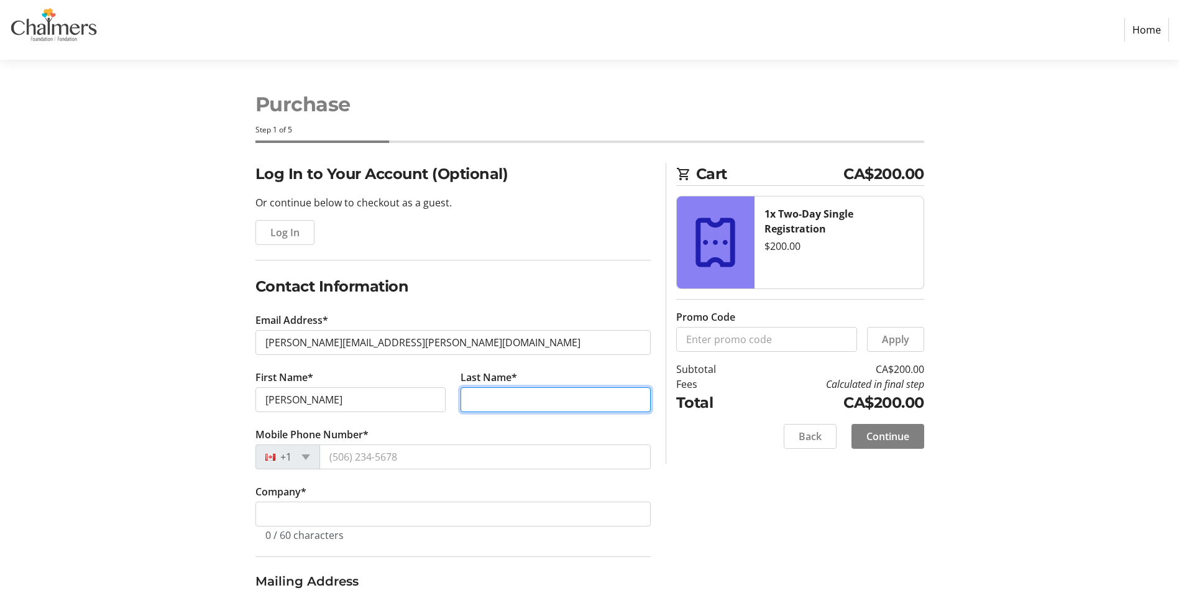
type input "[PERSON_NAME]"
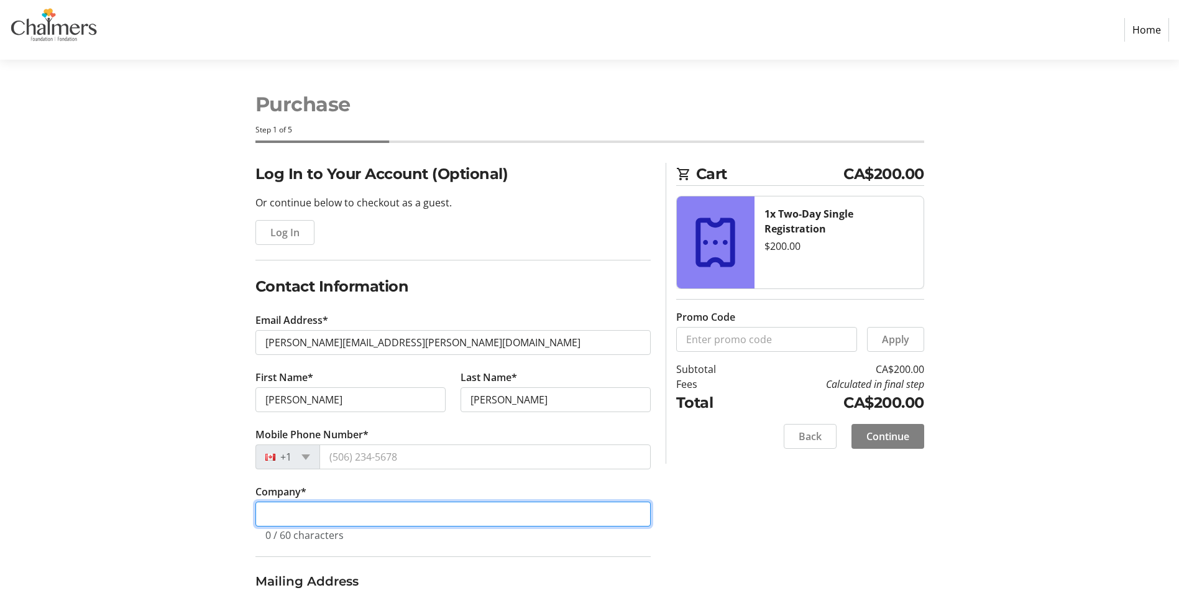
type input "Centre Hospitlalier Universitaire [PERSON_NAME]"
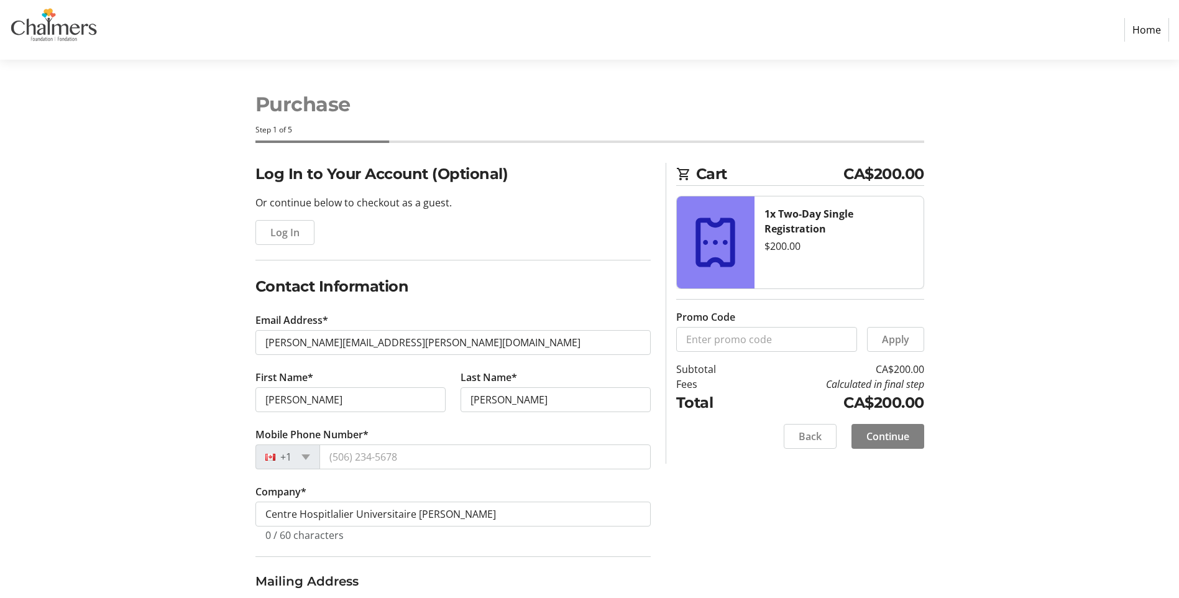
type input "[PERSON_NAME][EMAIL_ADDRESS][PERSON_NAME][DOMAIN_NAME]"
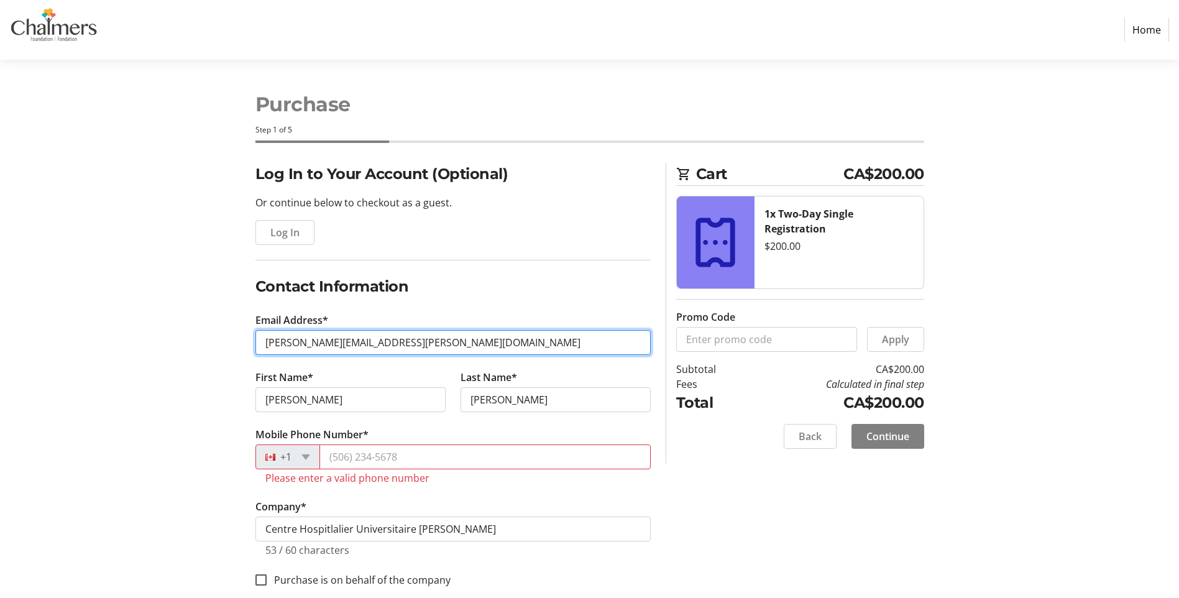
type input "[EMAIL_ADDRESS][DOMAIN_NAME]"
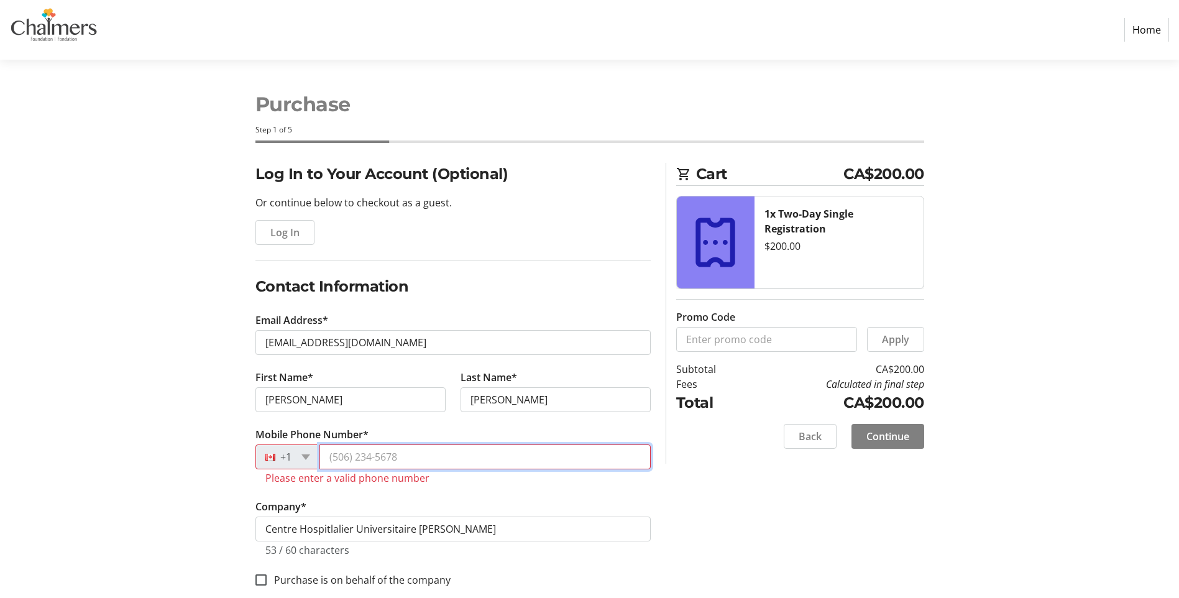
type input "[PHONE_NUMBER]"
type input "[STREET_ADDRESS]"
type input "Moncton"
select select "NB"
type input "E1C2Z3"
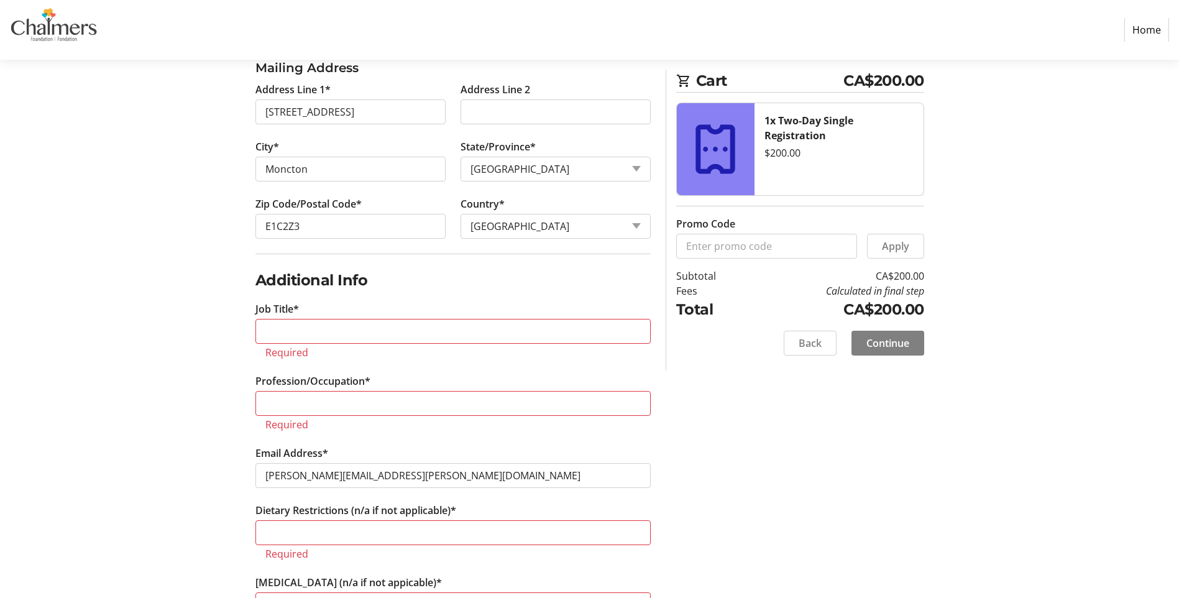
scroll to position [622, 0]
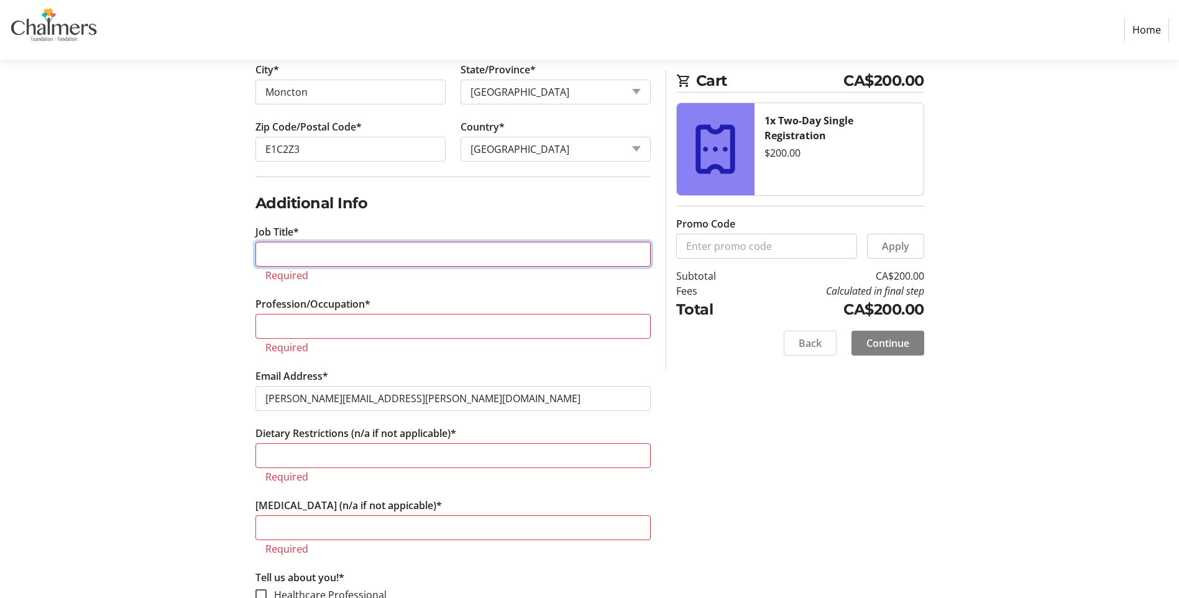
click at [301, 259] on input "Job Title*" at bounding box center [452, 254] width 395 height 25
type input "Oncology Nurse Navigator"
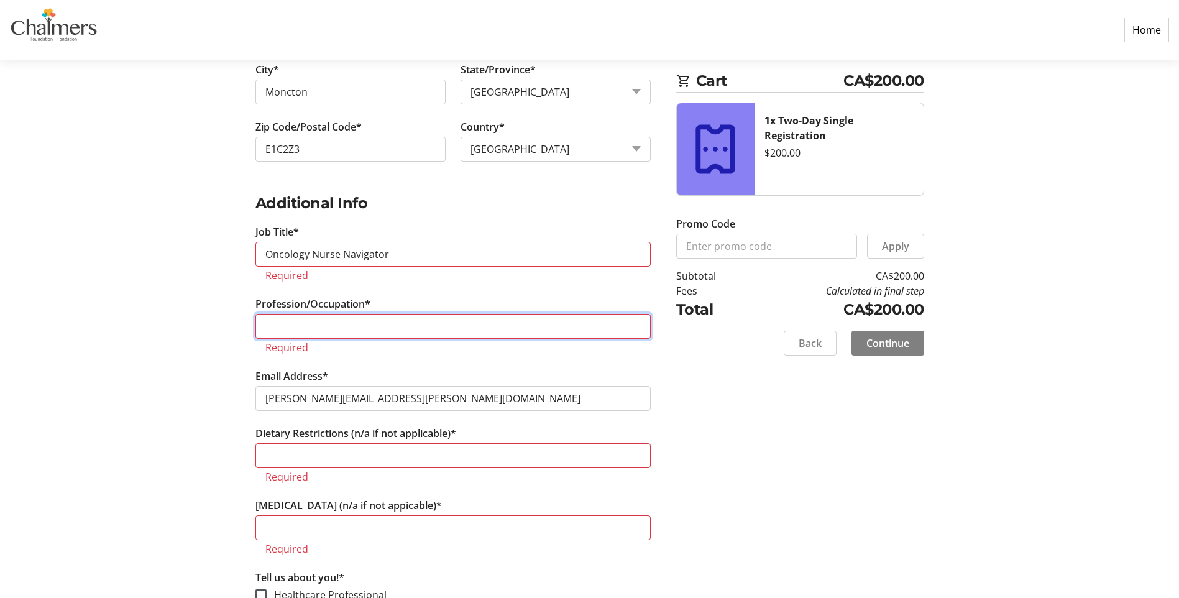
type input "Nurse"
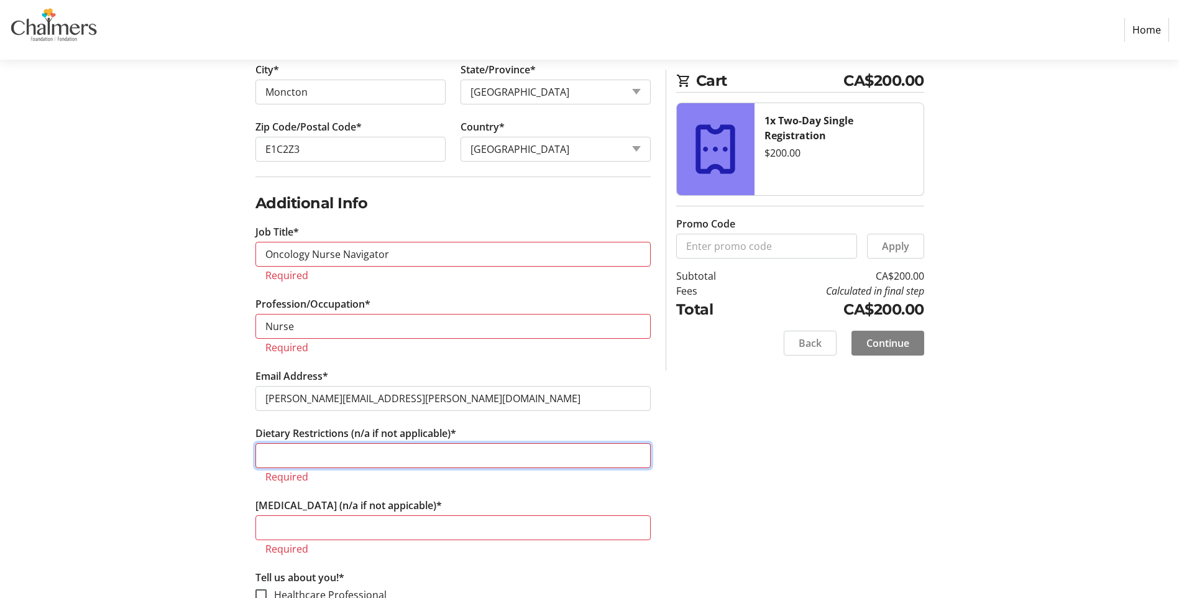
type input "n/a"
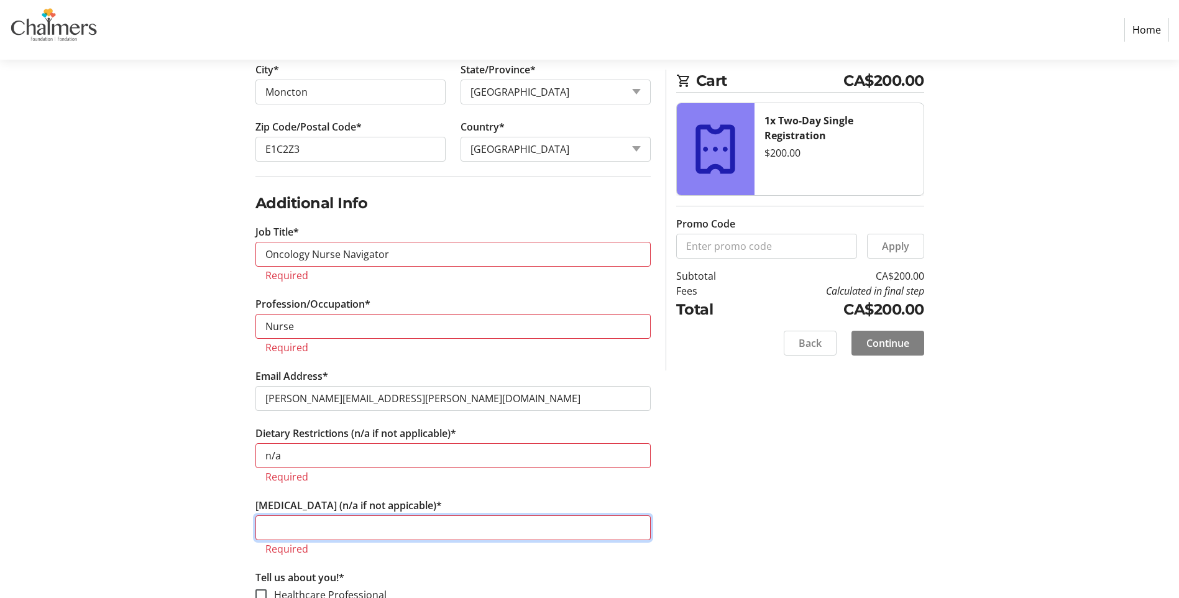
type input "n/a"
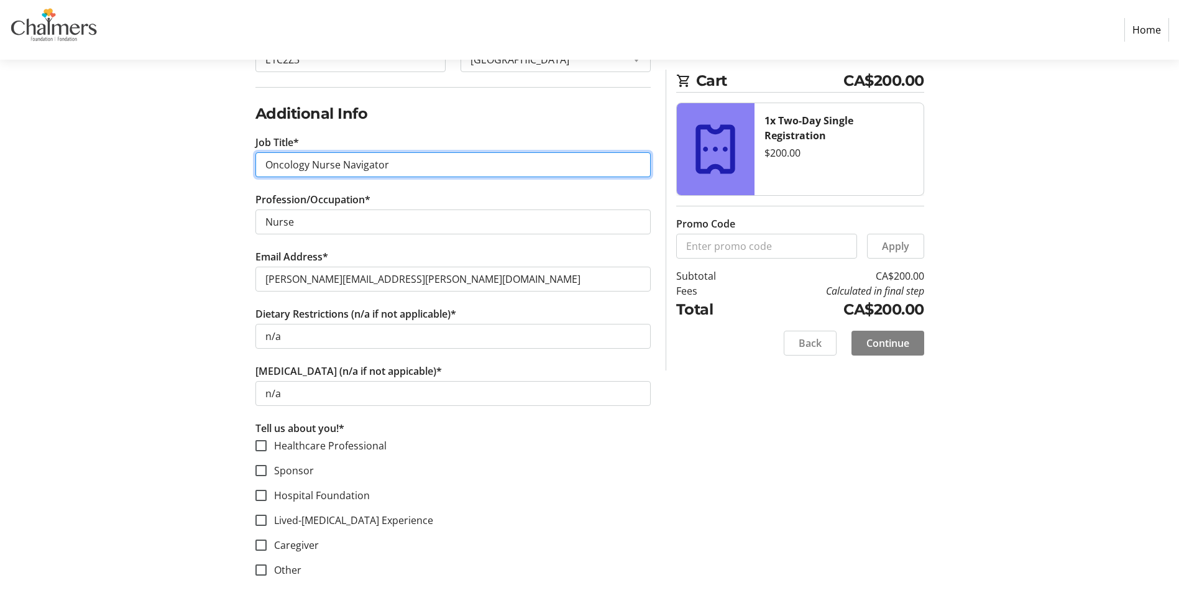
scroll to position [720, 0]
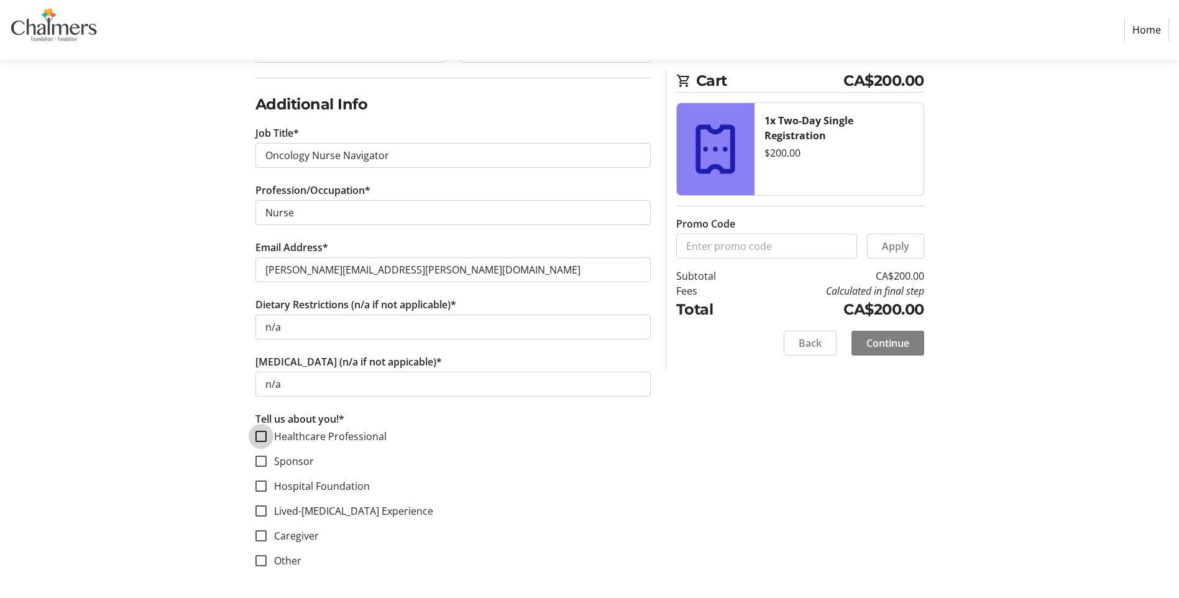
click at [265, 437] on input "Healthcare Professional" at bounding box center [260, 436] width 11 height 11
checkbox input "true"
click at [895, 351] on span at bounding box center [888, 343] width 73 height 30
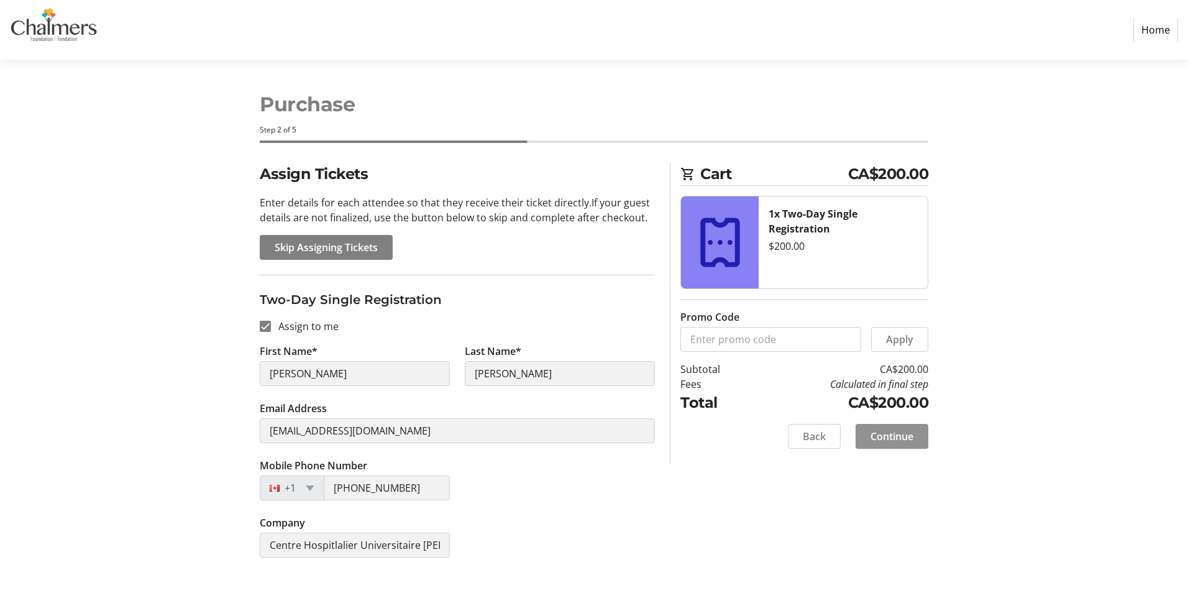
click at [916, 434] on span at bounding box center [892, 436] width 73 height 30
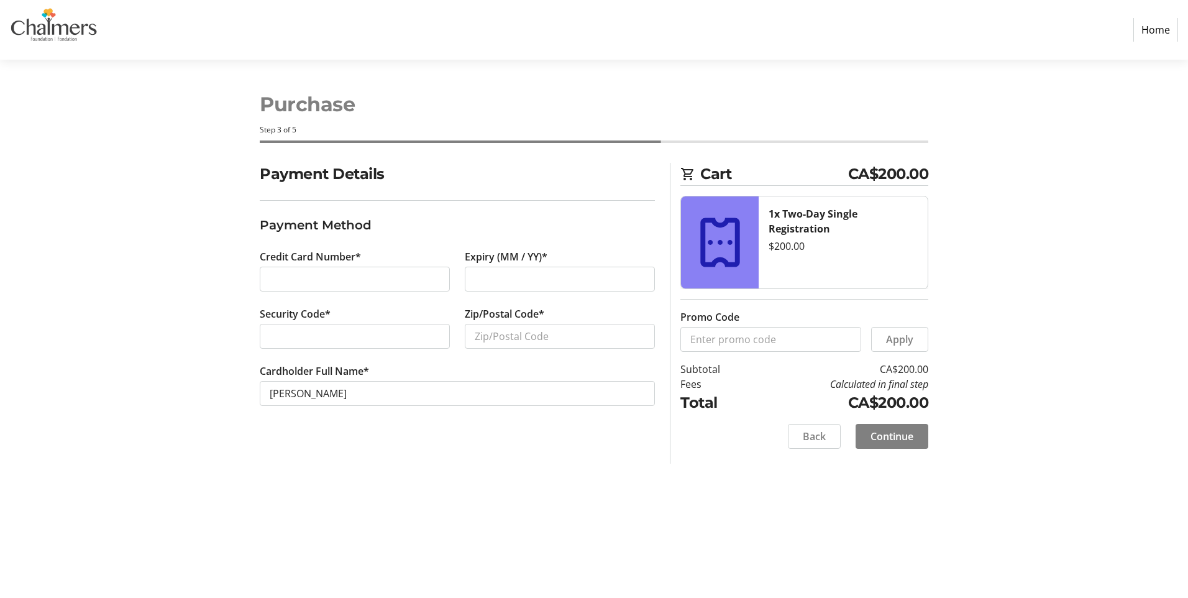
click at [504, 323] on tr-form-field "Zip/Postal Code*" at bounding box center [560, 334] width 190 height 57
click at [491, 334] on input "Zip/Postal Code*" at bounding box center [560, 336] width 190 height 25
type input "E1A8A9"
click at [909, 436] on span "Continue" at bounding box center [892, 436] width 43 height 15
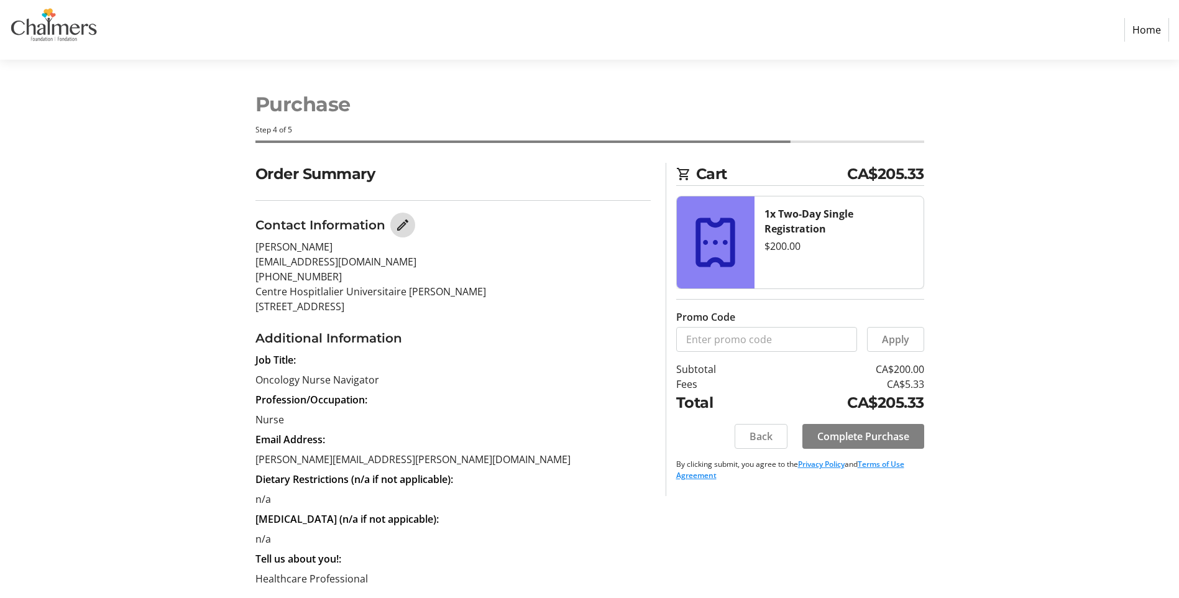
click at [402, 227] on mat-icon "Edit Contact Information" at bounding box center [402, 225] width 15 height 15
select select "NB"
select select "CA"
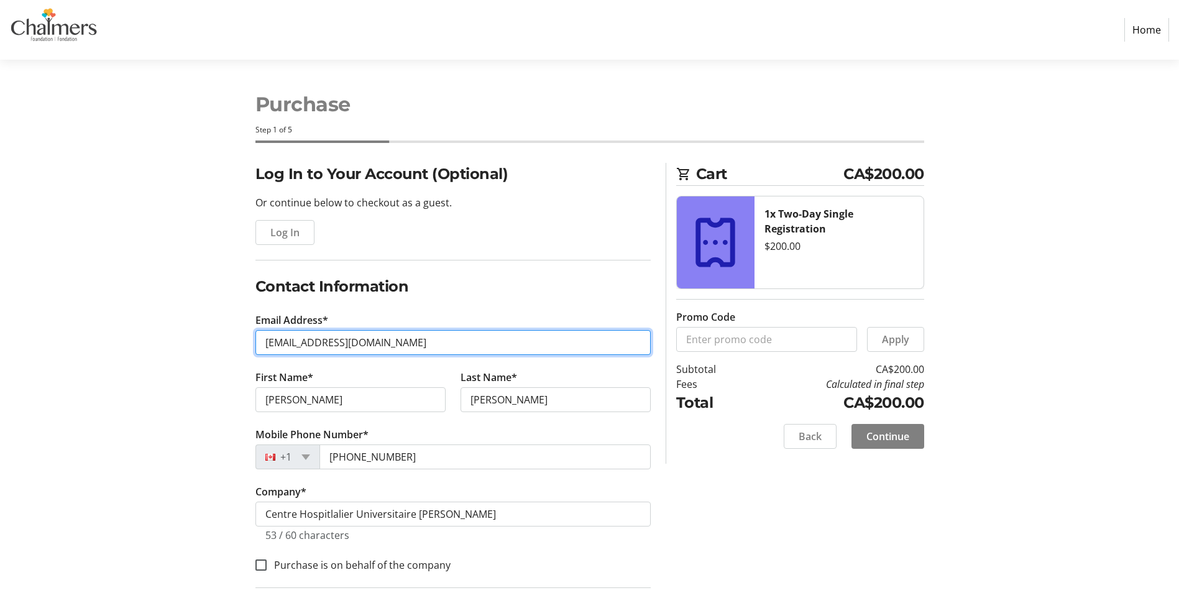
drag, startPoint x: 384, startPoint y: 342, endPoint x: 205, endPoint y: 328, distance: 179.6
type input "M"
type input "[EMAIL_ADDRESS][DOMAIN_NAME]"
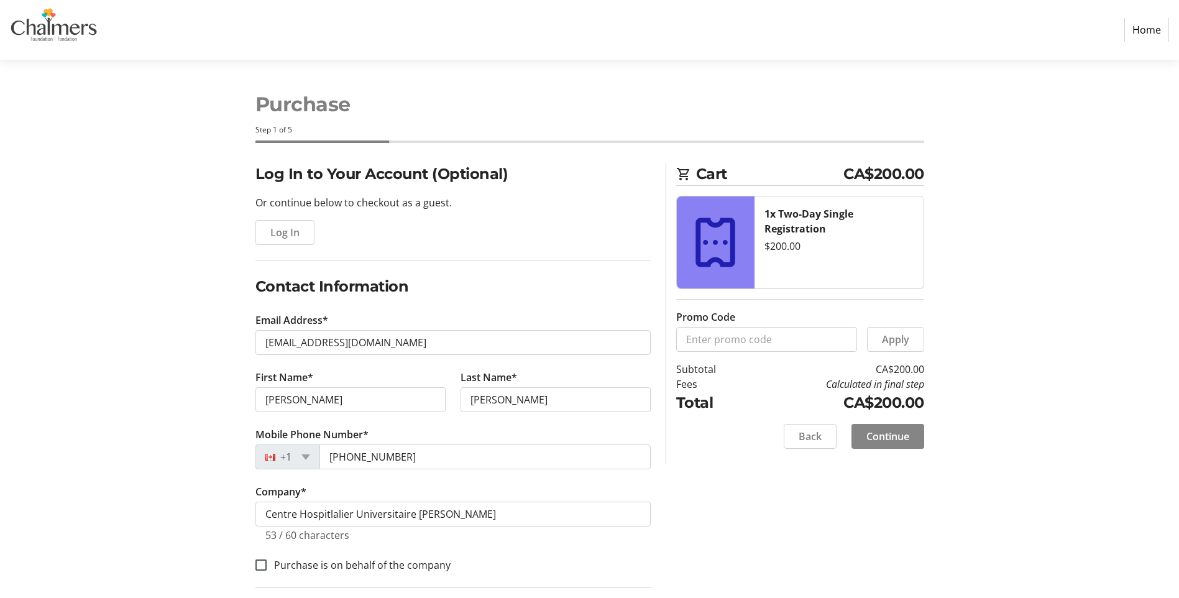
click at [875, 430] on span "Continue" at bounding box center [887, 436] width 43 height 15
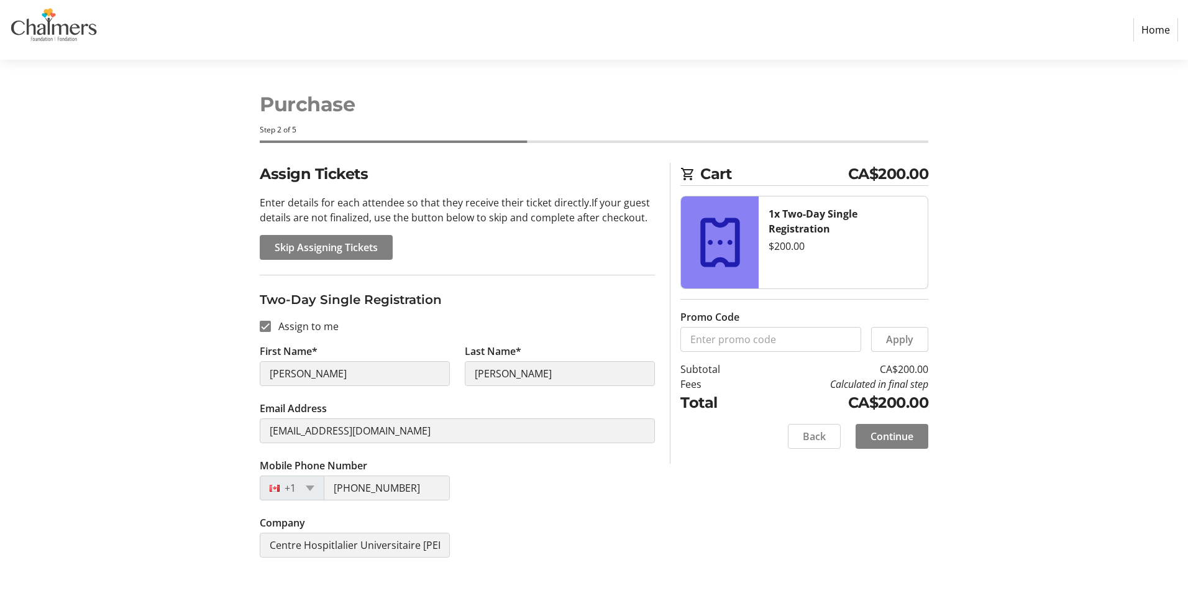
click at [198, 423] on div "Assign Tickets Enter details for each attendee so that they receive their ticke…" at bounding box center [594, 368] width 820 height 410
click at [181, 416] on section "Purchase Step 2 of 5 Cart CA$200.00 1x Two-Day Single Registration $200.00 Prom…" at bounding box center [594, 329] width 1188 height 538
click at [603, 498] on div "Mobile Phone Number [PHONE_NUMBER]" at bounding box center [457, 486] width 410 height 57
click at [893, 431] on span "Continue" at bounding box center [892, 436] width 43 height 15
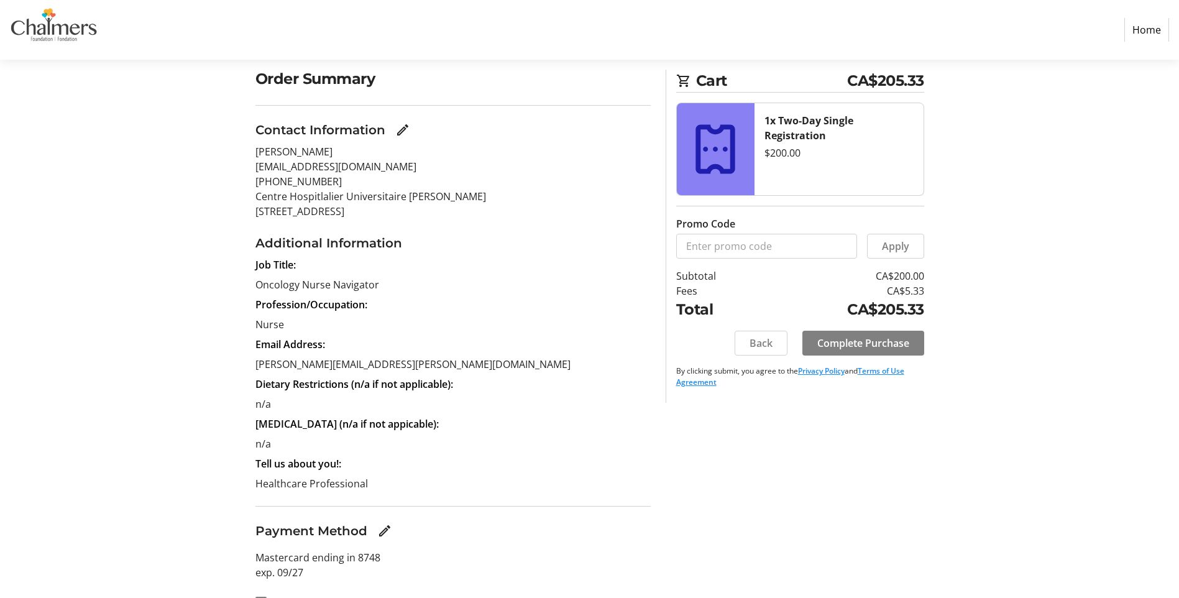
scroll to position [122, 0]
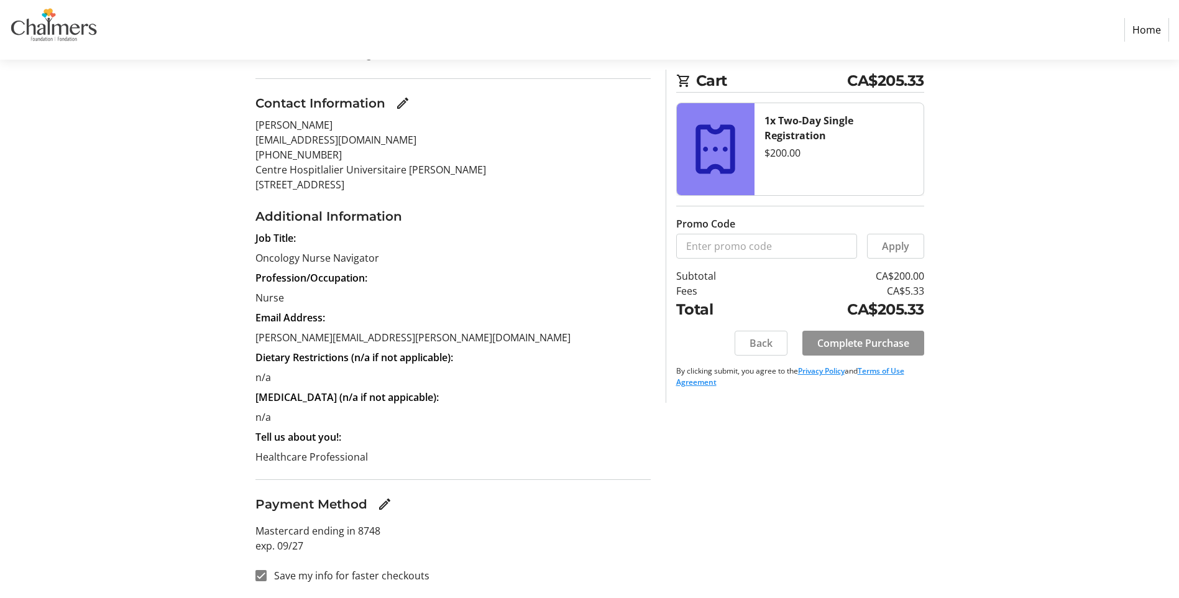
click at [888, 342] on span "Complete Purchase" at bounding box center [863, 343] width 92 height 15
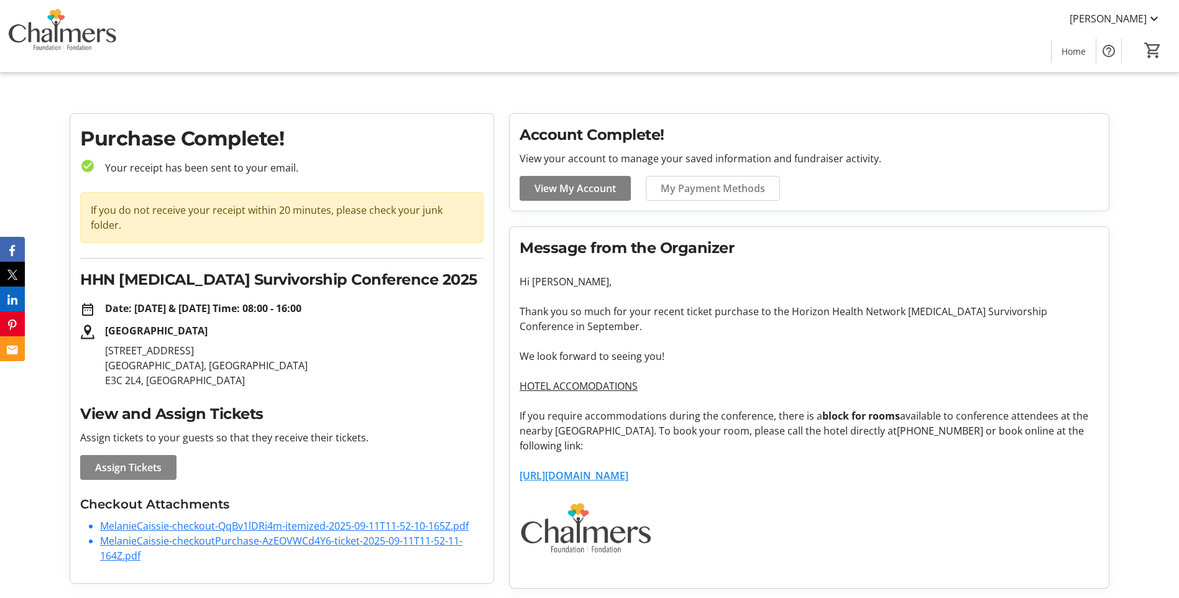
click at [130, 460] on span "Assign Tickets" at bounding box center [128, 467] width 67 height 15
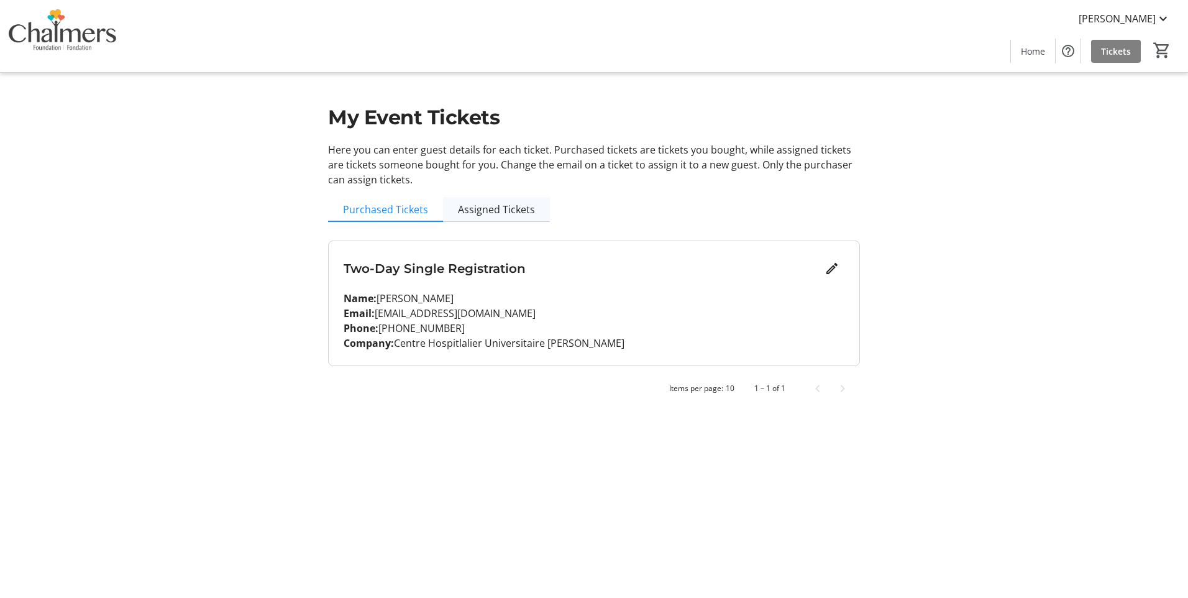
click at [505, 211] on span "Assigned Tickets" at bounding box center [496, 209] width 77 height 10
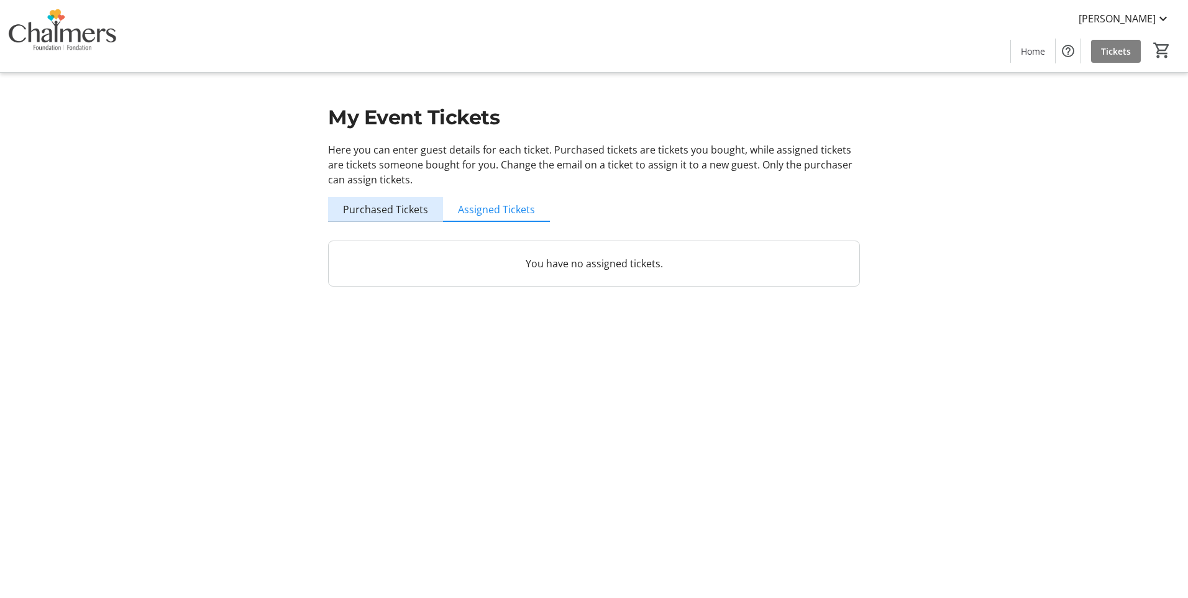
click at [391, 209] on span "Purchased Tickets" at bounding box center [385, 209] width 85 height 10
click at [375, 212] on span "Purchased Tickets" at bounding box center [385, 209] width 85 height 10
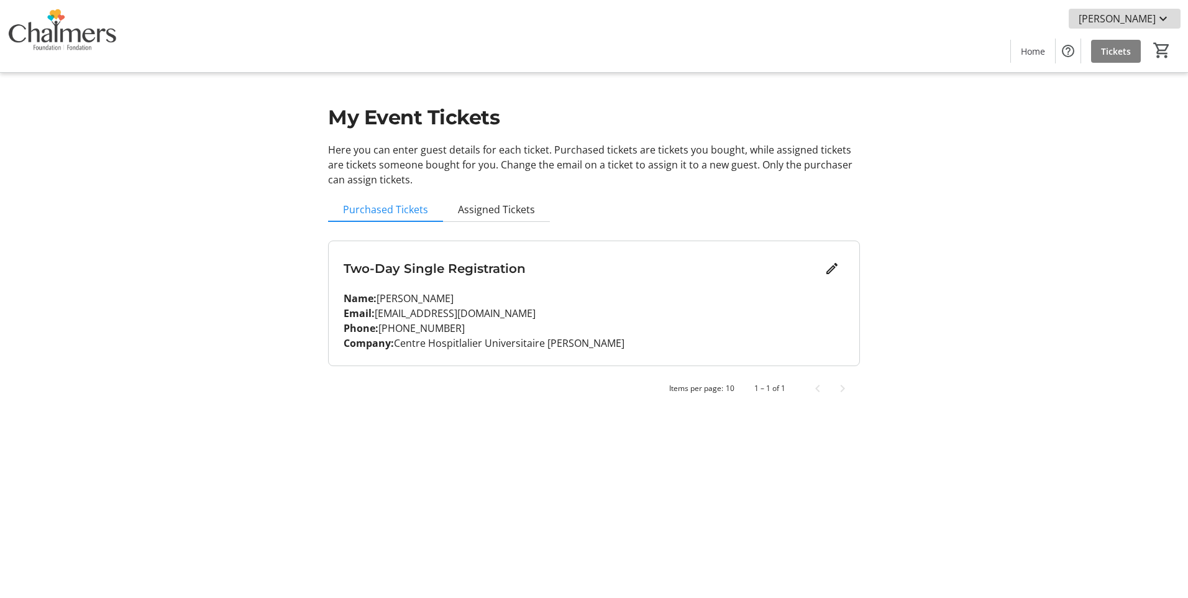
click at [1132, 19] on span "[PERSON_NAME]" at bounding box center [1117, 18] width 77 height 15
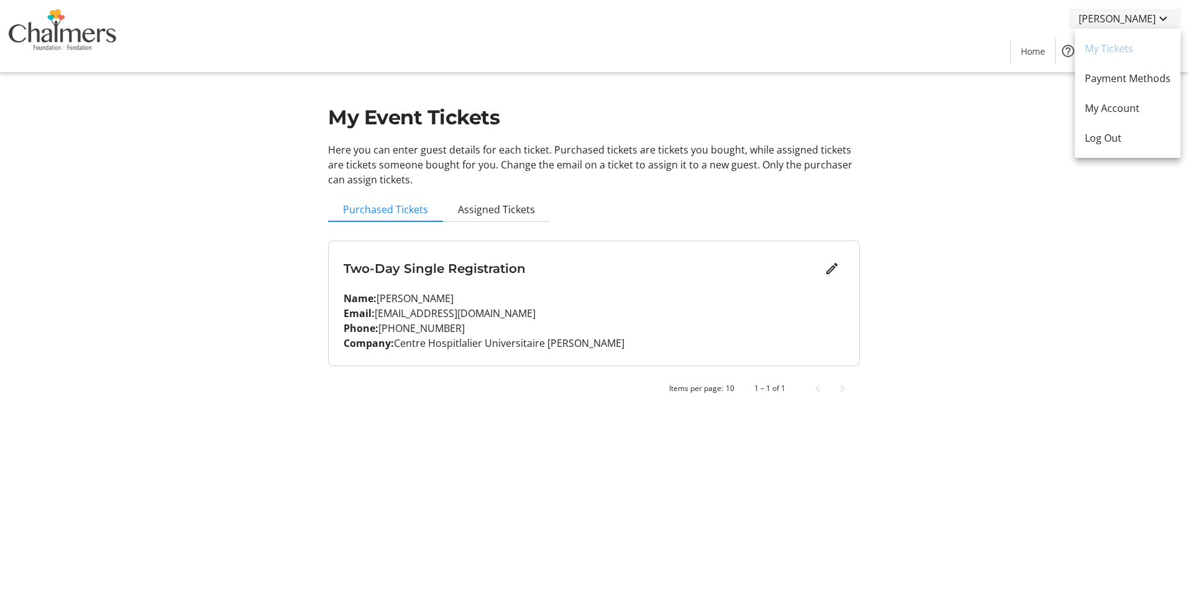
click at [1132, 19] on div at bounding box center [594, 299] width 1188 height 598
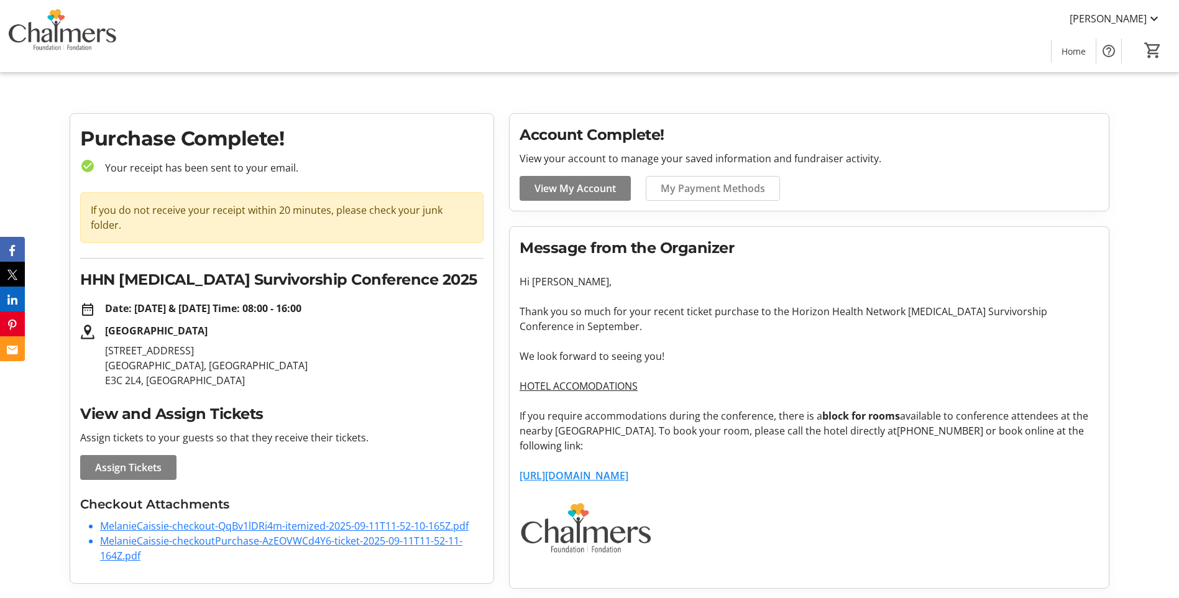
click at [262, 519] on link "MelanieCaissie-checkout-QqBv1lDRi4m-itemized-2025-09-11T11-52-10-165Z.pdf" at bounding box center [284, 526] width 369 height 14
click at [321, 534] on link "MelanieCaissie-checkoutPurchase-AzEOVWCd4Y6-ticket-2025-09-11T11-52-11-164Z.pdf" at bounding box center [281, 548] width 362 height 29
click at [628, 476] on link "[URL][DOMAIN_NAME]" at bounding box center [574, 476] width 109 height 14
